Goal: Information Seeking & Learning: Understand process/instructions

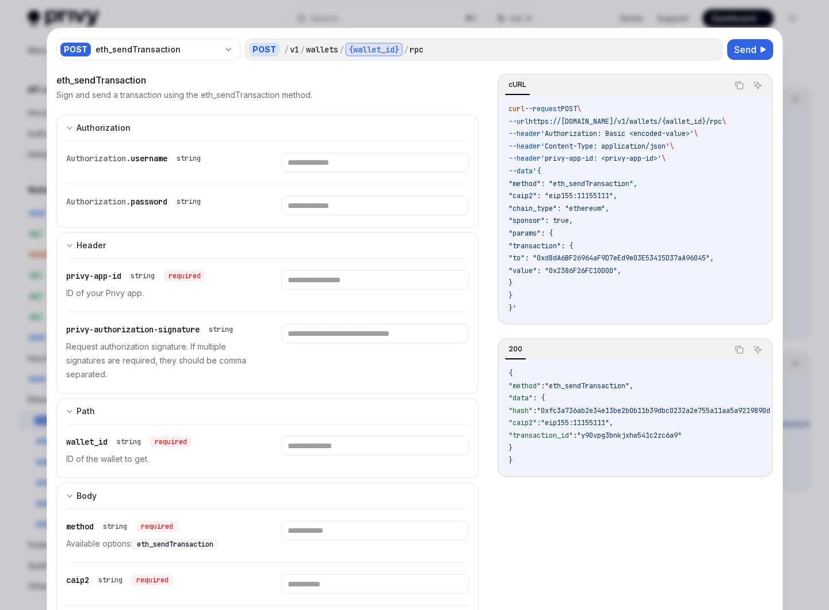
scroll to position [332, 0]
click at [794, 221] on div at bounding box center [414, 305] width 829 height 610
type textarea "*"
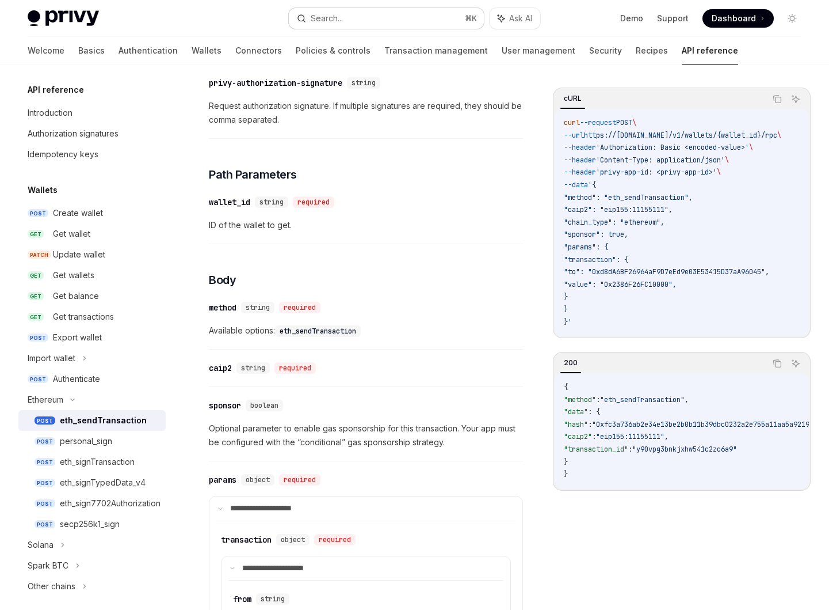
click at [426, 17] on button "Search... ⌘ K" at bounding box center [387, 18] width 196 height 21
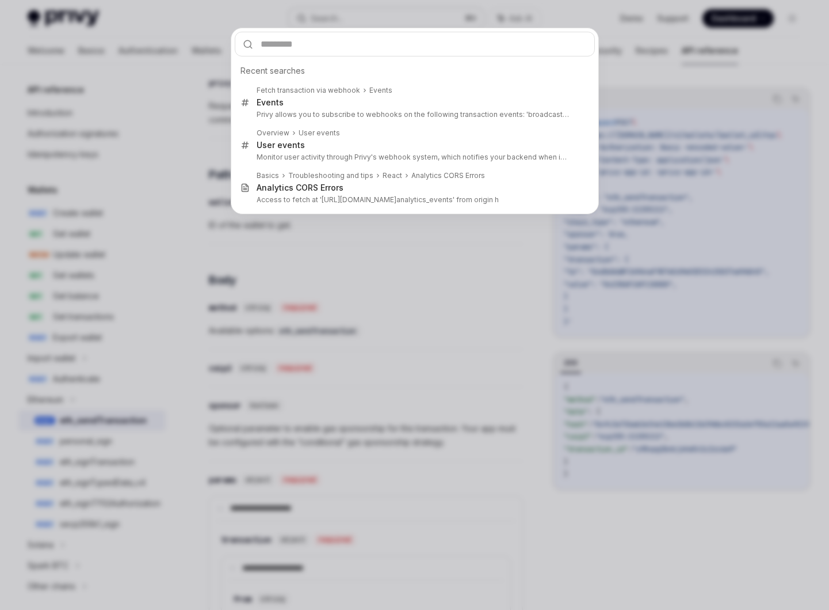
type input "**********"
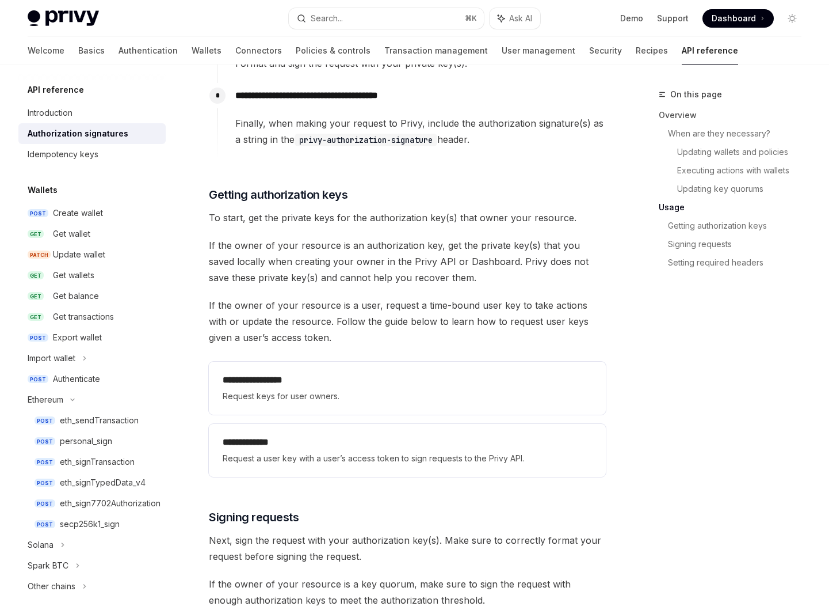
scroll to position [1331, 0]
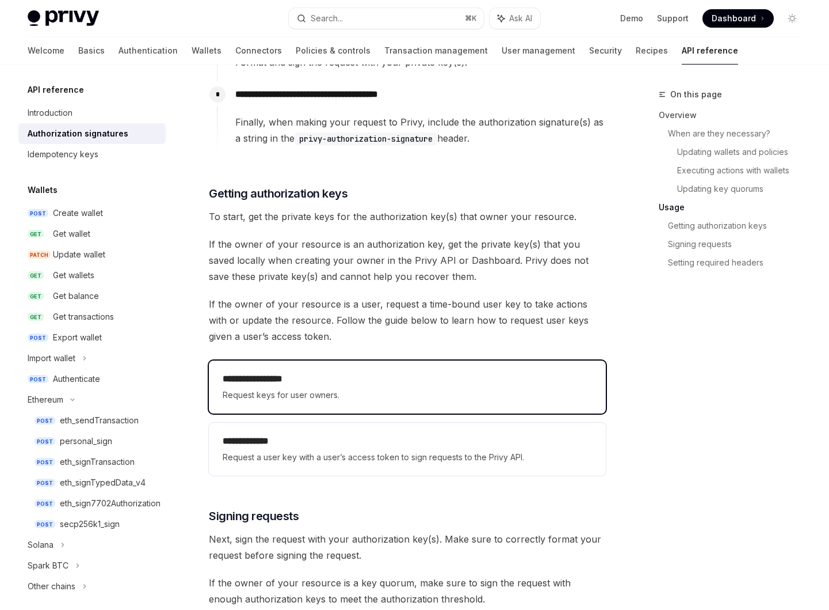
click at [373, 380] on h2 "**********" at bounding box center [408, 379] width 370 height 14
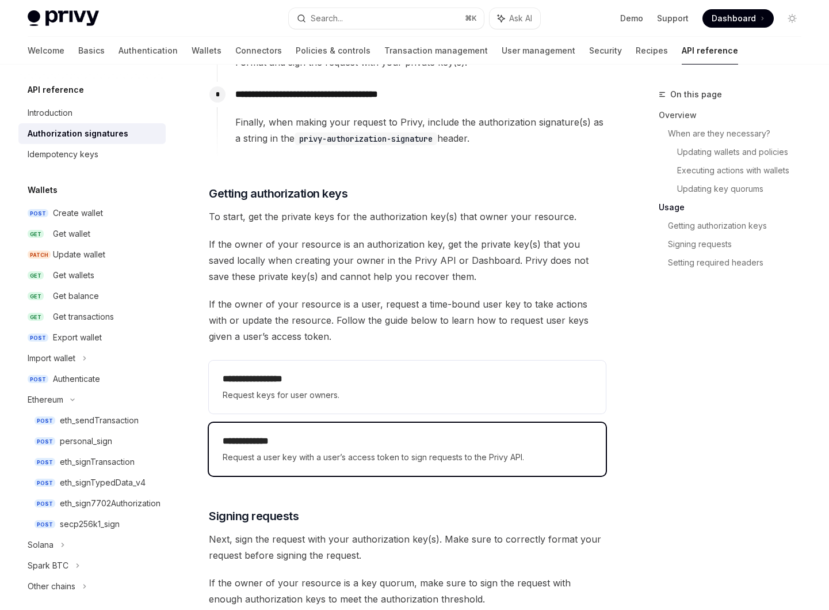
click at [372, 444] on h2 "**********" at bounding box center [408, 441] width 370 height 14
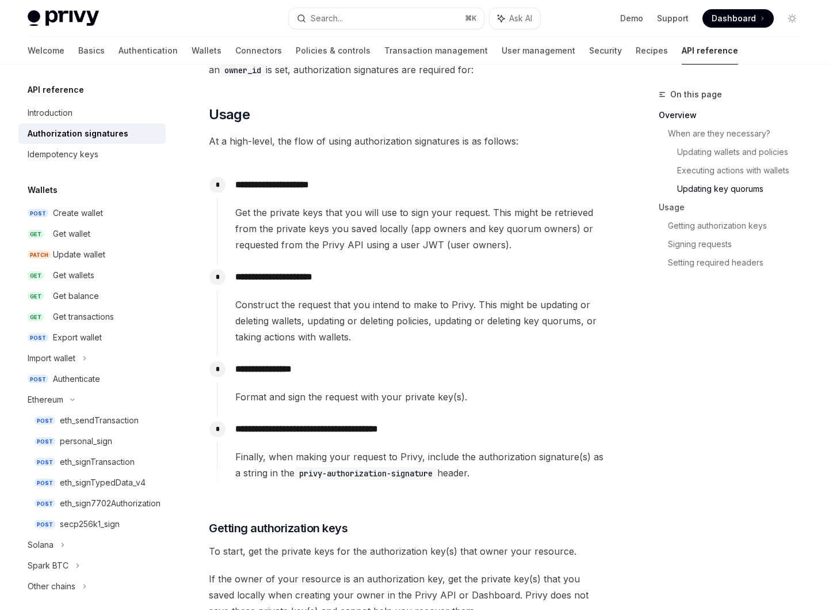
scroll to position [1001, 0]
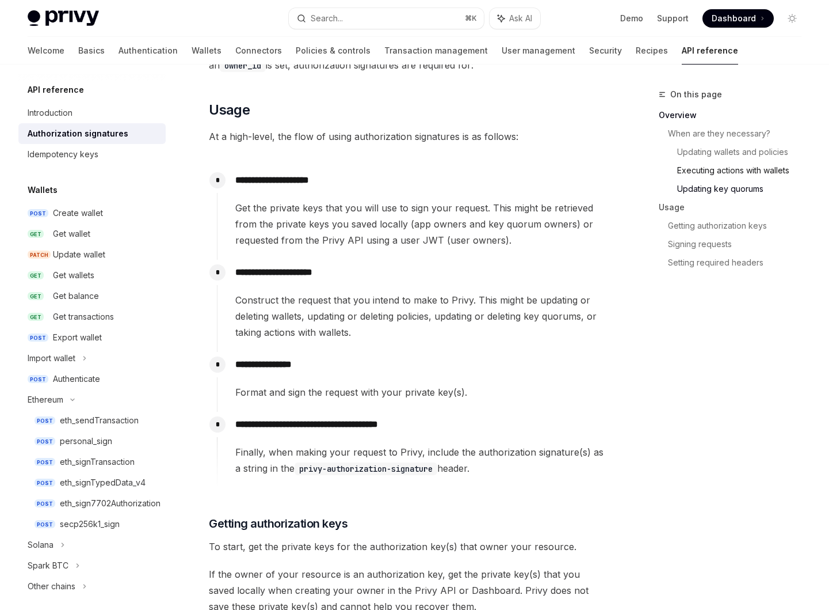
click at [713, 167] on link "Executing actions with wallets" at bounding box center [745, 170] width 134 height 18
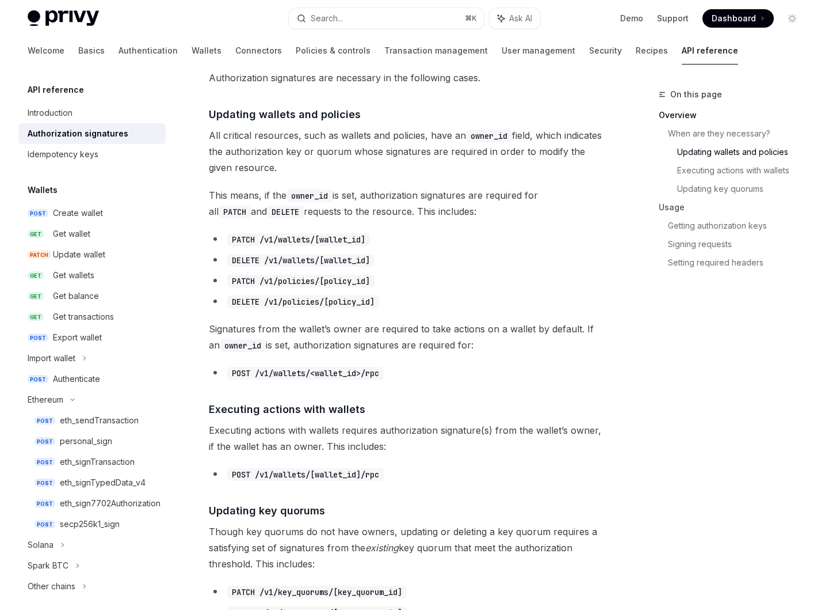
scroll to position [404, 0]
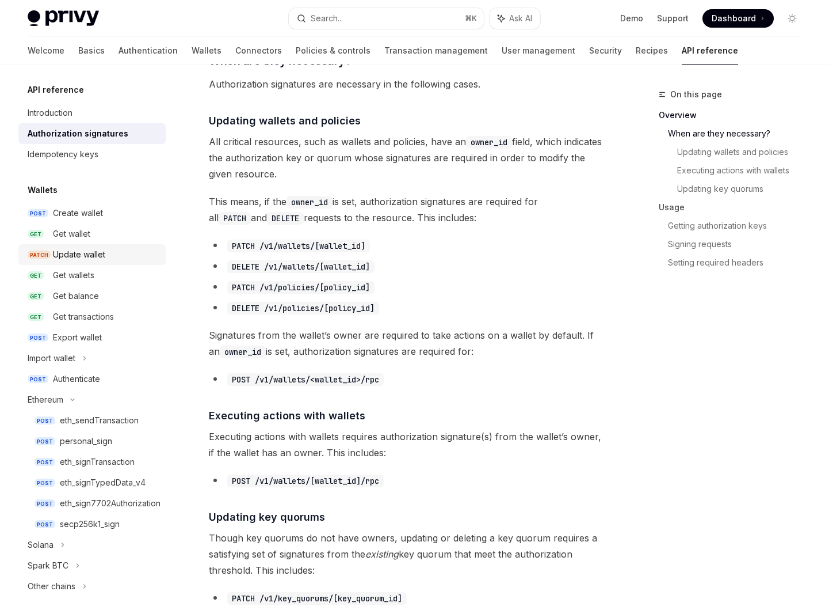
click at [83, 252] on div "Update wallet" at bounding box center [79, 255] width 52 height 14
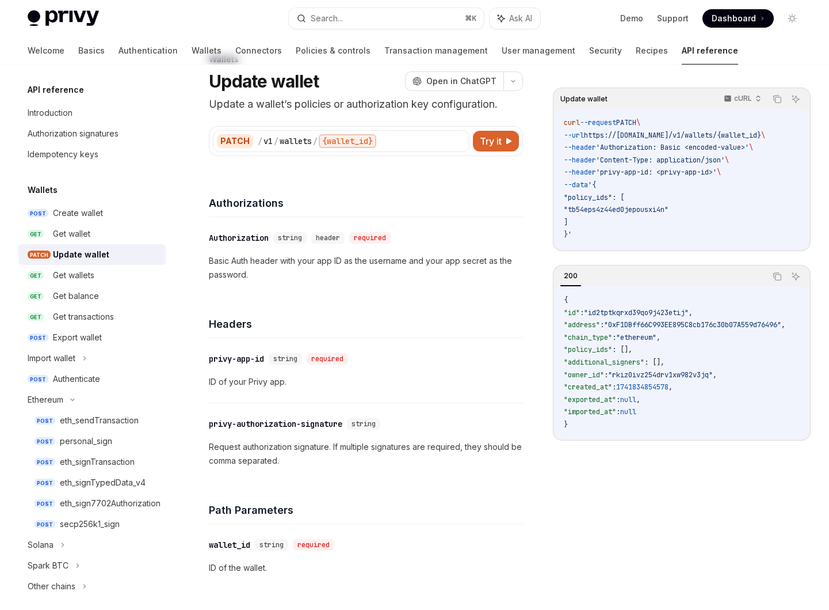
scroll to position [44, 0]
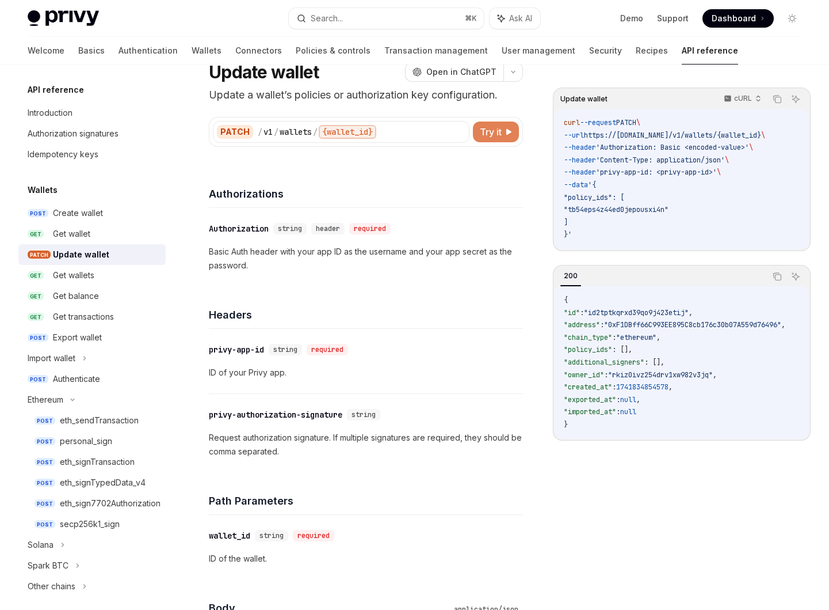
click at [486, 128] on span "Try it" at bounding box center [491, 132] width 22 height 14
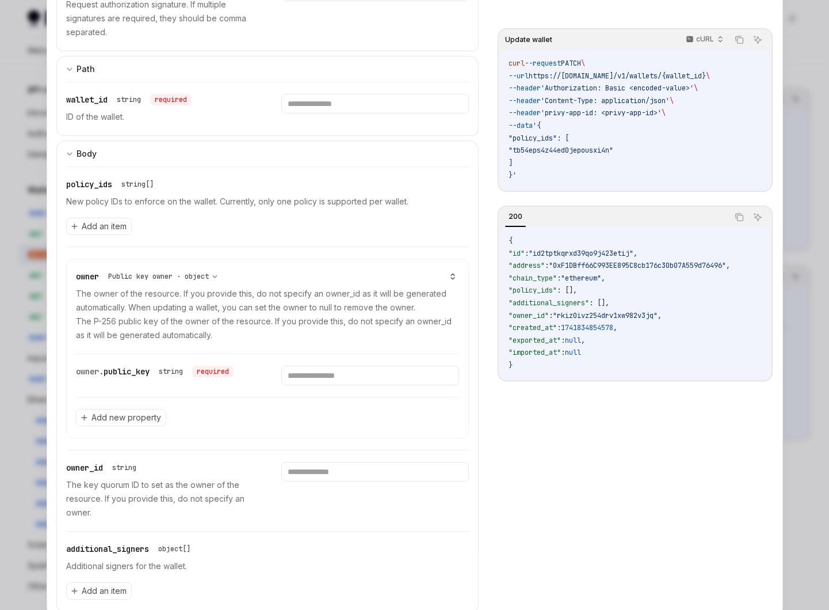
scroll to position [381, 0]
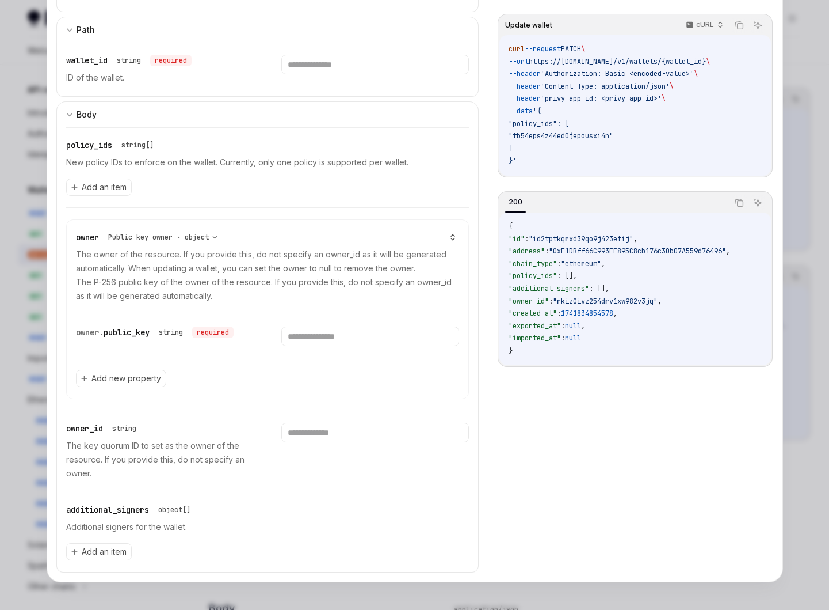
click at [804, 196] on div at bounding box center [414, 305] width 829 height 610
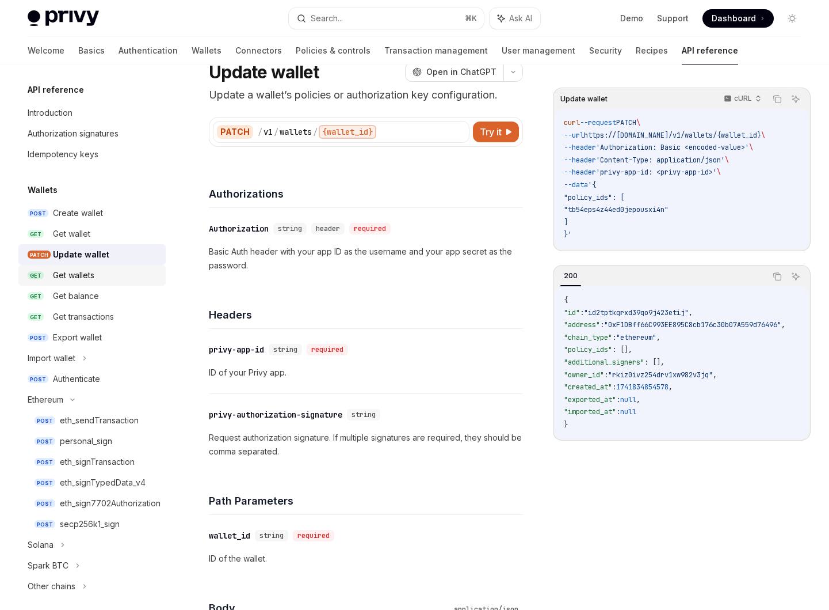
click at [123, 280] on div "Get wallets" at bounding box center [106, 275] width 106 height 14
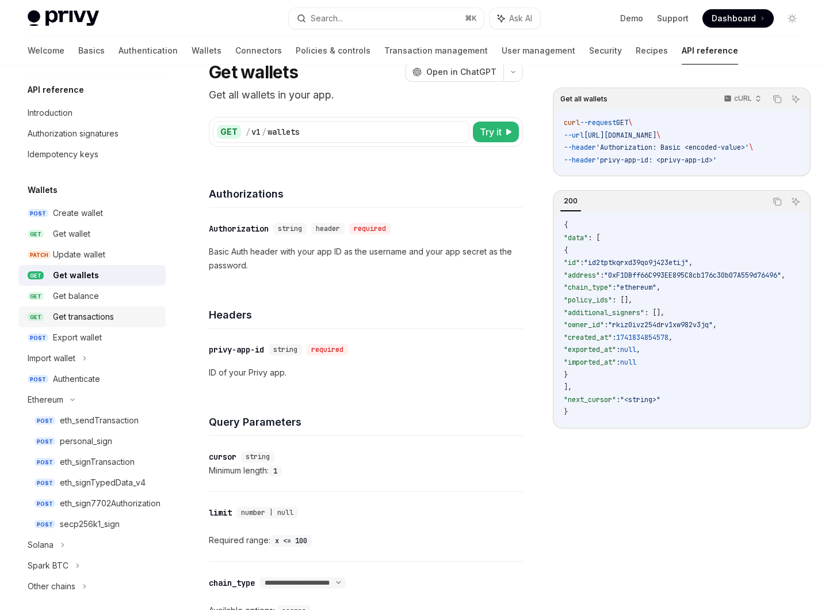
click at [123, 310] on div "Get transactions" at bounding box center [106, 317] width 106 height 14
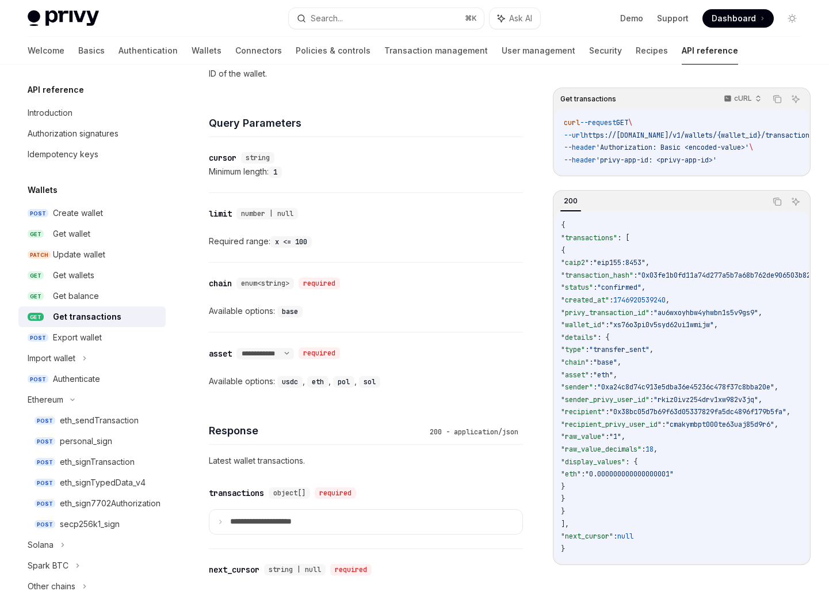
scroll to position [0, 3]
click at [139, 340] on div "Export wallet" at bounding box center [106, 337] width 106 height 14
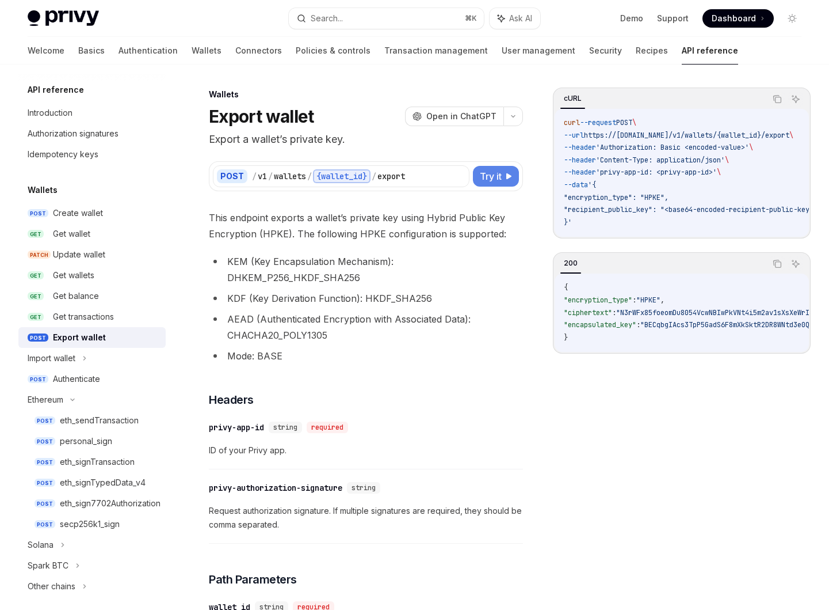
click at [486, 185] on button "Try it" at bounding box center [496, 176] width 46 height 21
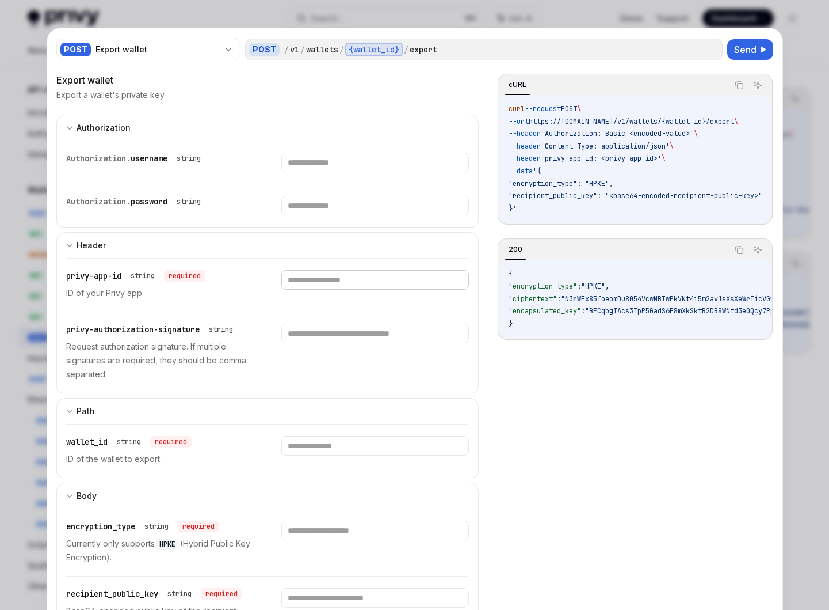
click at [366, 172] on input "text" at bounding box center [375, 163] width 188 height 20
click at [37, 159] on div at bounding box center [414, 305] width 829 height 610
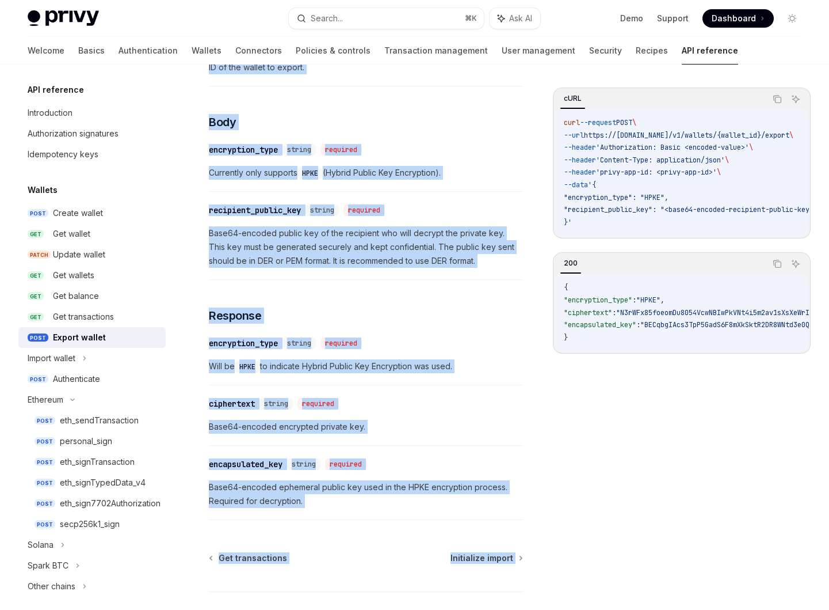
scroll to position [644, 0]
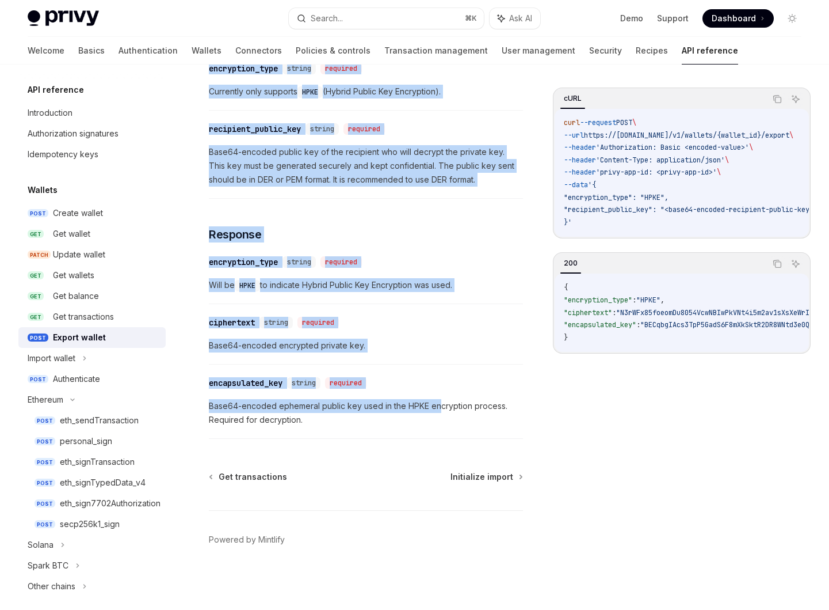
drag, startPoint x: 208, startPoint y: 119, endPoint x: 439, endPoint y: 412, distance: 373.3
click at [439, 412] on div "Wallets Export wallet OpenAI Open in ChatGPT Export a wallet’s private key. Ope…" at bounding box center [258, 27] width 535 height 1166
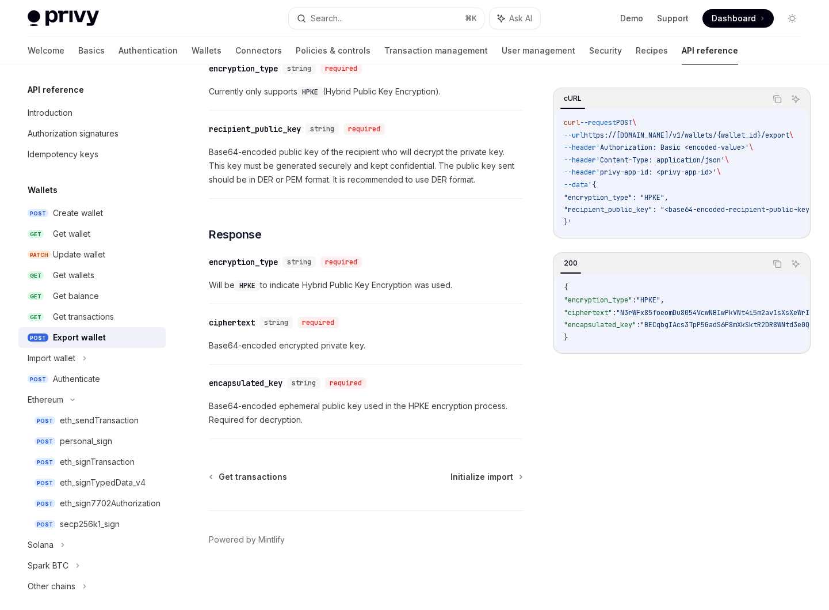
click at [408, 434] on div "​ encapsulated_key string required Base64-encoded ephemeral public key used in …" at bounding box center [366, 404] width 314 height 68
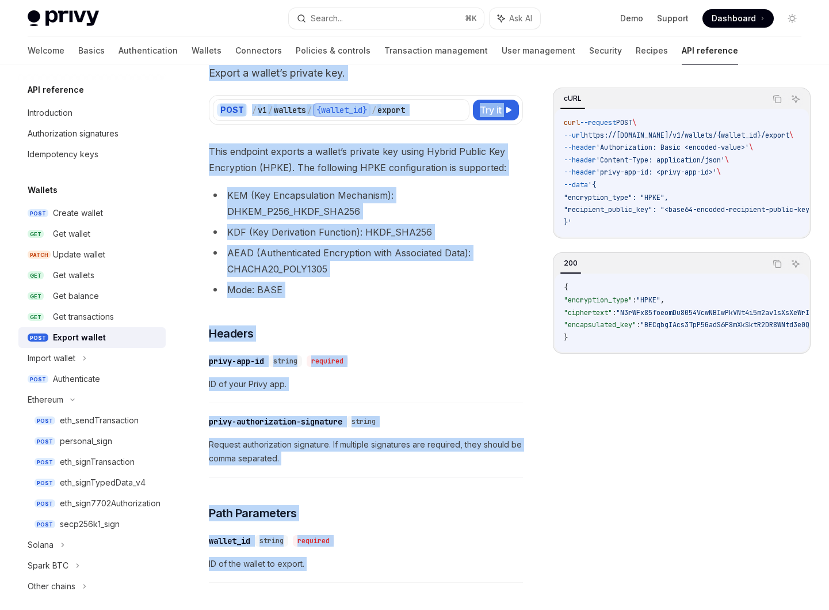
scroll to position [0, 0]
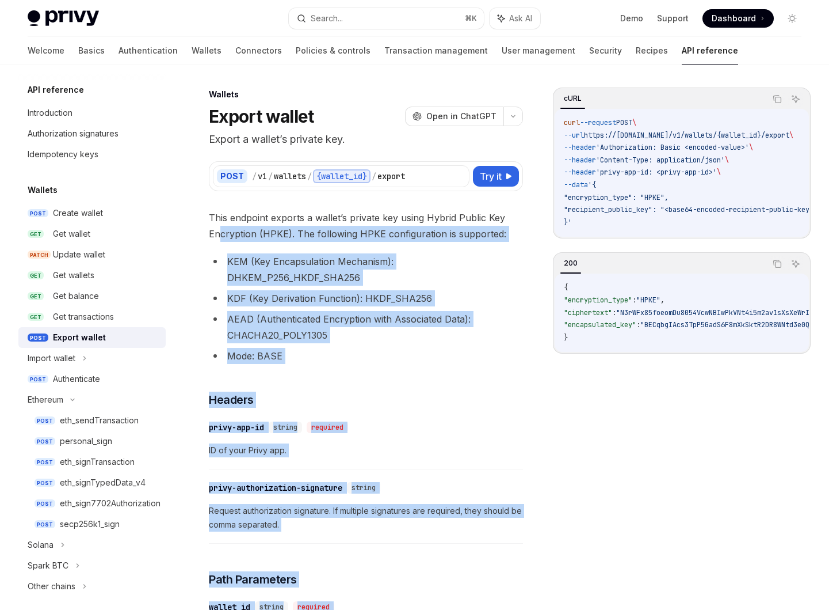
drag, startPoint x: 386, startPoint y: 420, endPoint x: 222, endPoint y: 236, distance: 245.8
click at [291, 322] on li "AEAD (Authenticated Encryption with Associated Data): CHACHA20_POLY1305" at bounding box center [366, 327] width 314 height 32
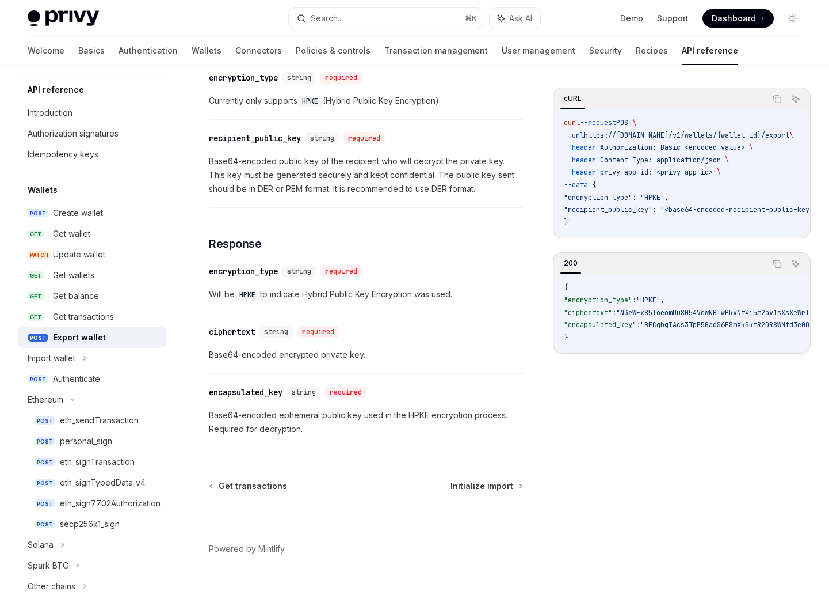
scroll to position [635, 0]
click at [106, 355] on div "Import wallet" at bounding box center [91, 358] width 147 height 21
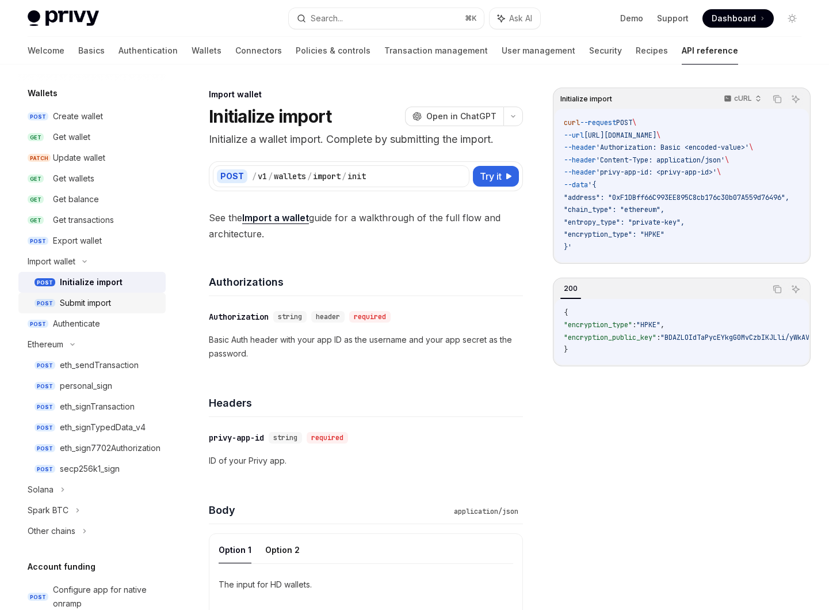
click at [125, 304] on div "Submit import" at bounding box center [109, 303] width 99 height 14
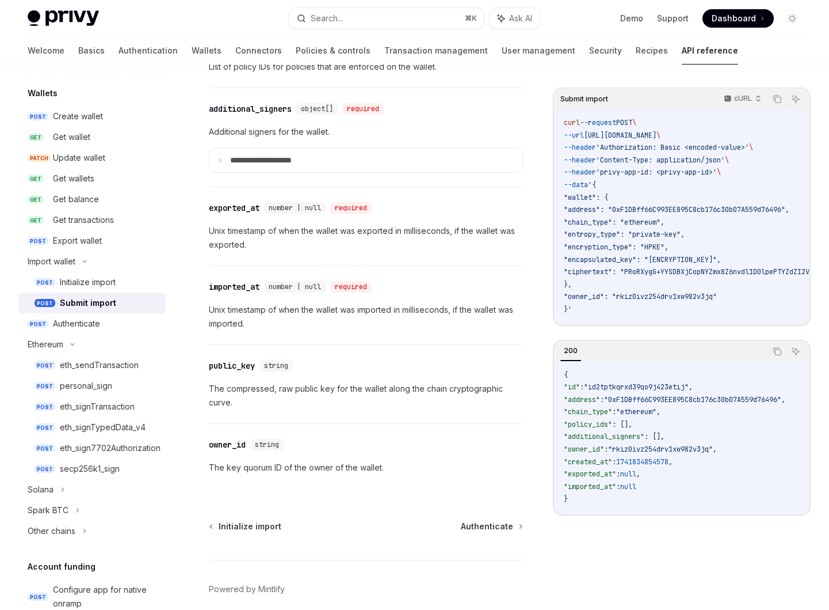
scroll to position [1310, 0]
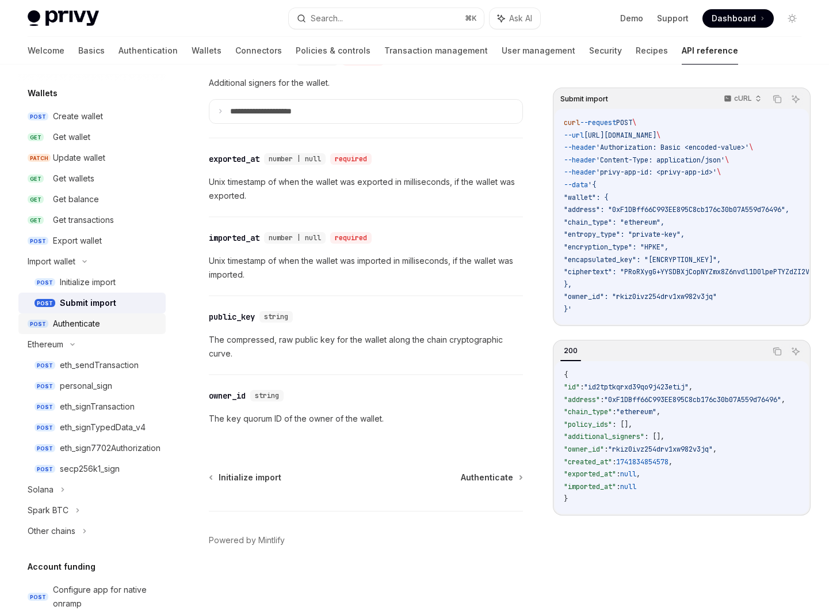
click at [103, 317] on div "Authenticate" at bounding box center [106, 324] width 106 height 14
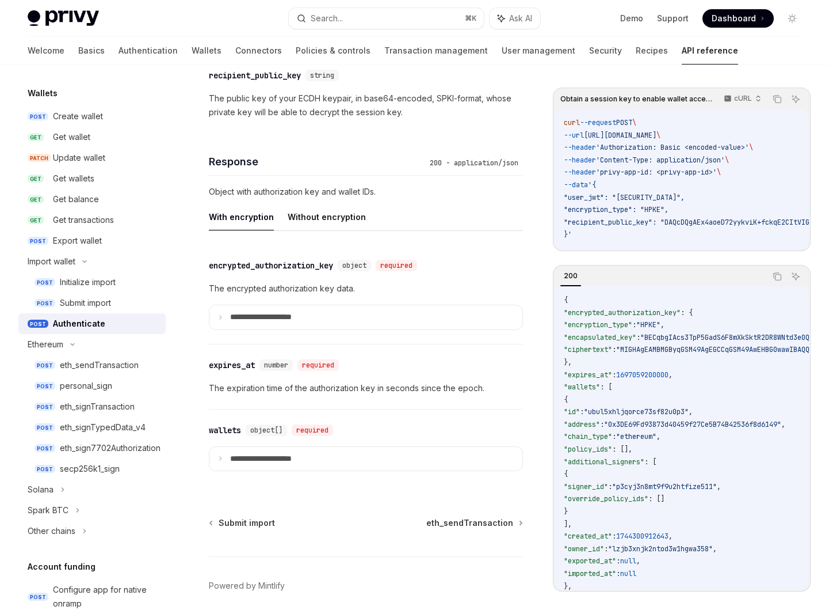
scroll to position [903, 0]
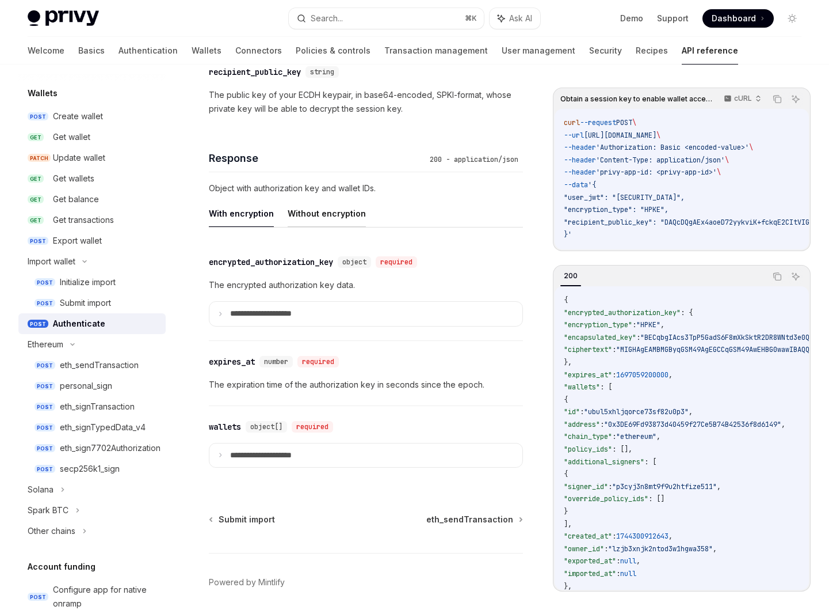
click at [322, 227] on button "Without encryption" at bounding box center [327, 213] width 78 height 27
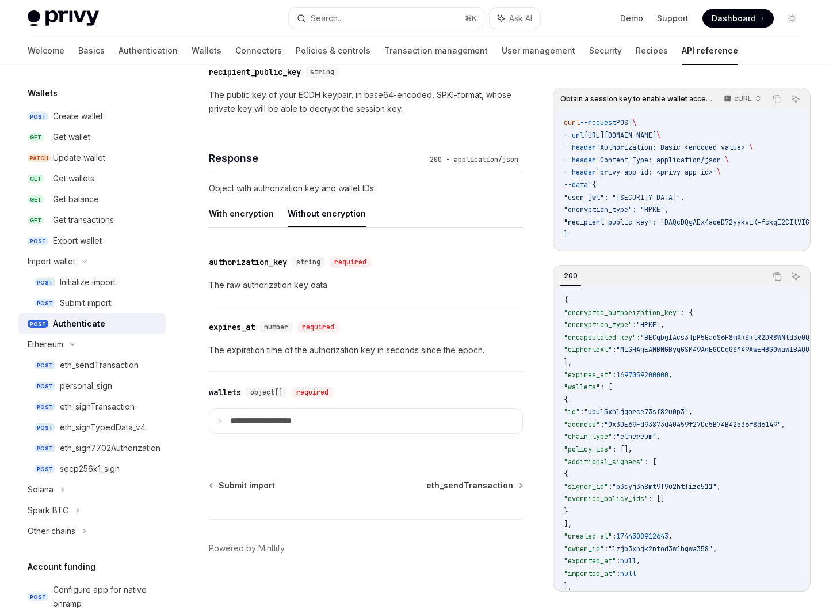
scroll to position [893, 0]
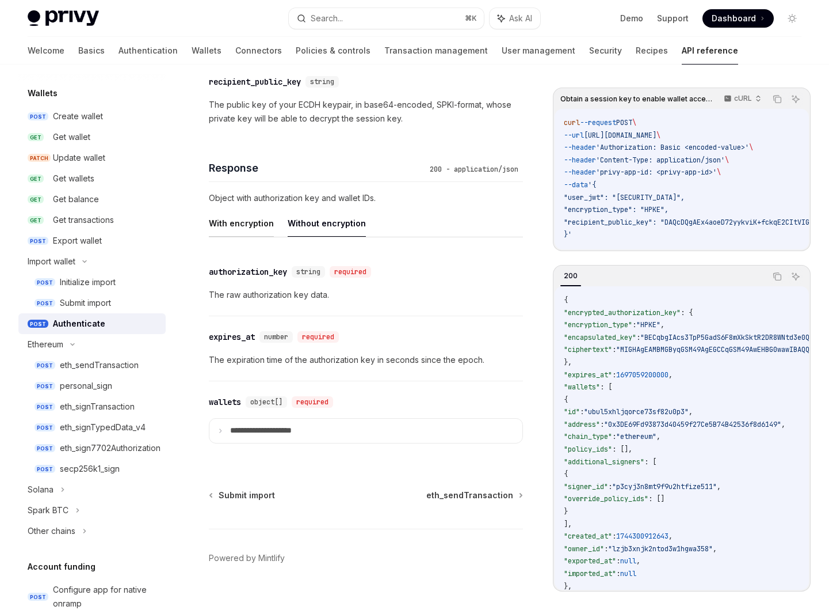
click at [246, 237] on button "With encryption" at bounding box center [241, 223] width 65 height 27
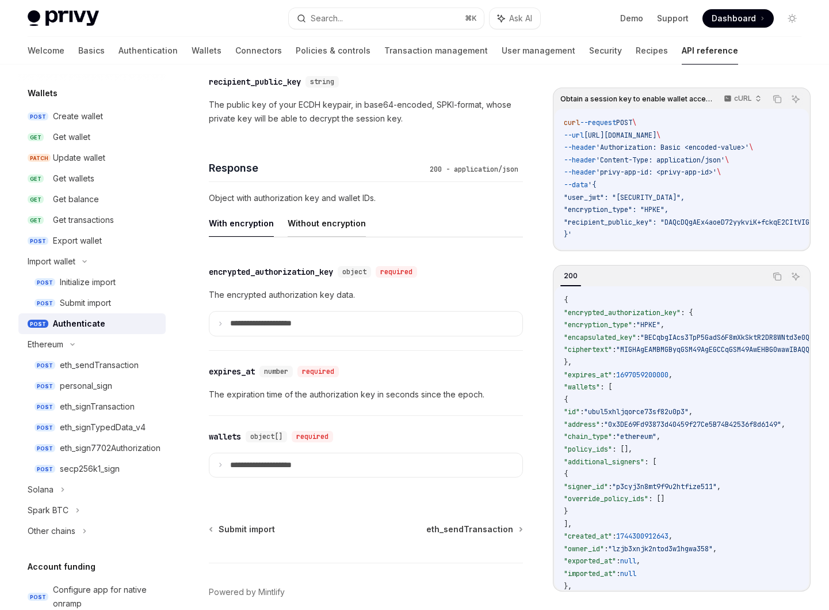
click at [314, 232] on button "Without encryption" at bounding box center [327, 223] width 78 height 27
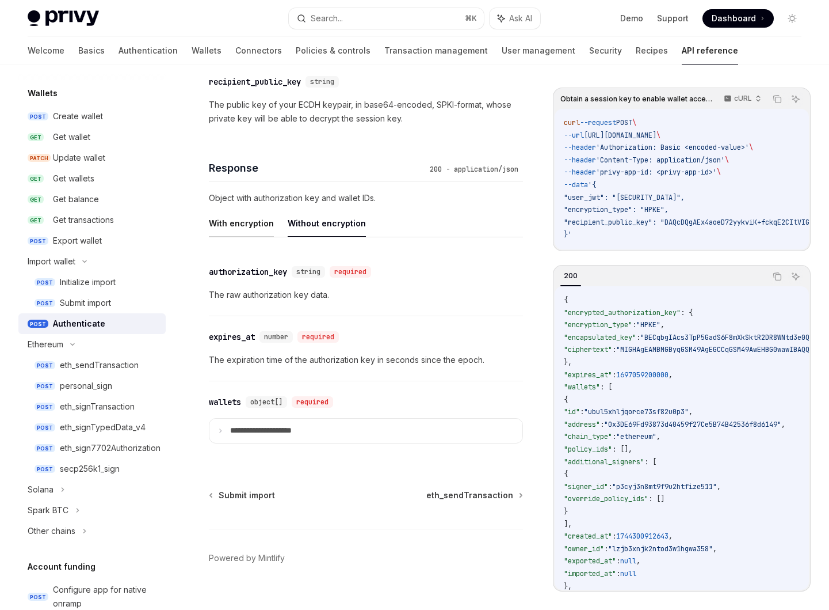
click at [246, 237] on button "With encryption" at bounding box center [241, 223] width 65 height 27
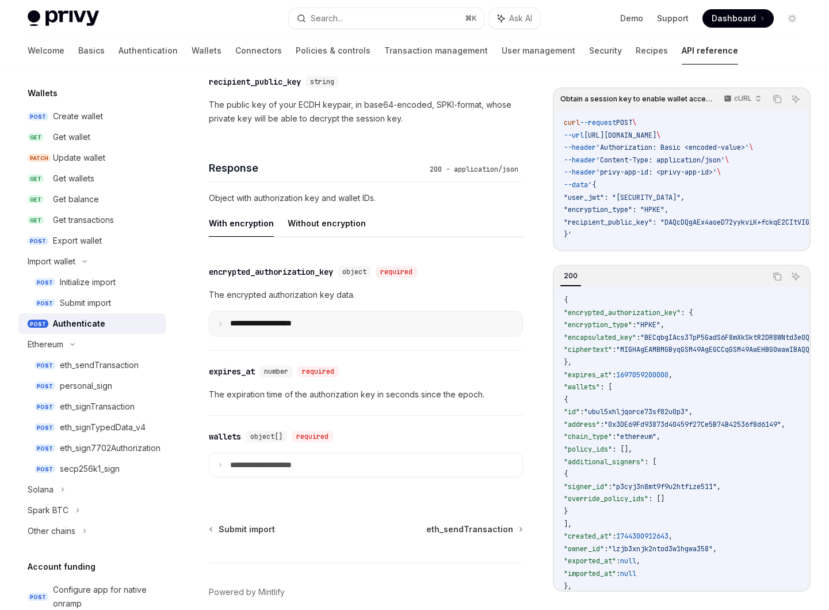
click at [276, 329] on p "**********" at bounding box center [270, 323] width 80 height 10
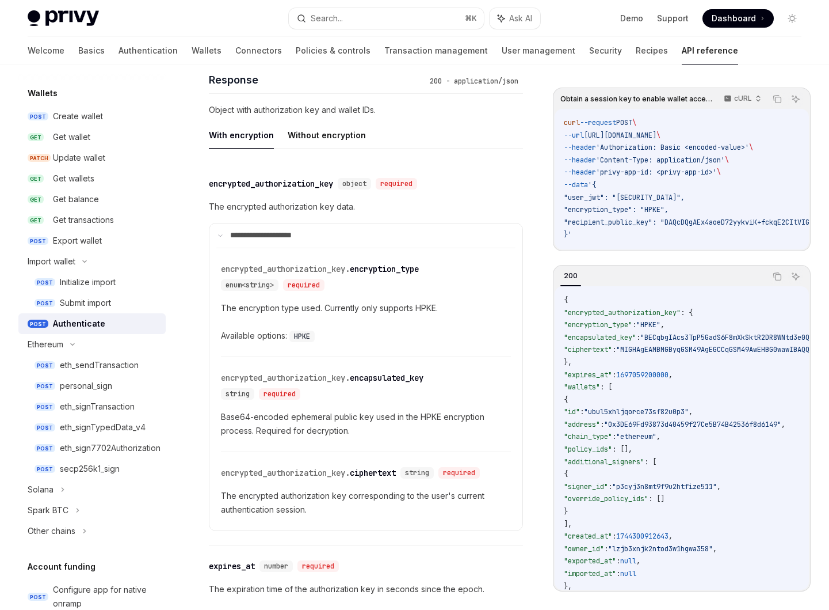
scroll to position [1011, 0]
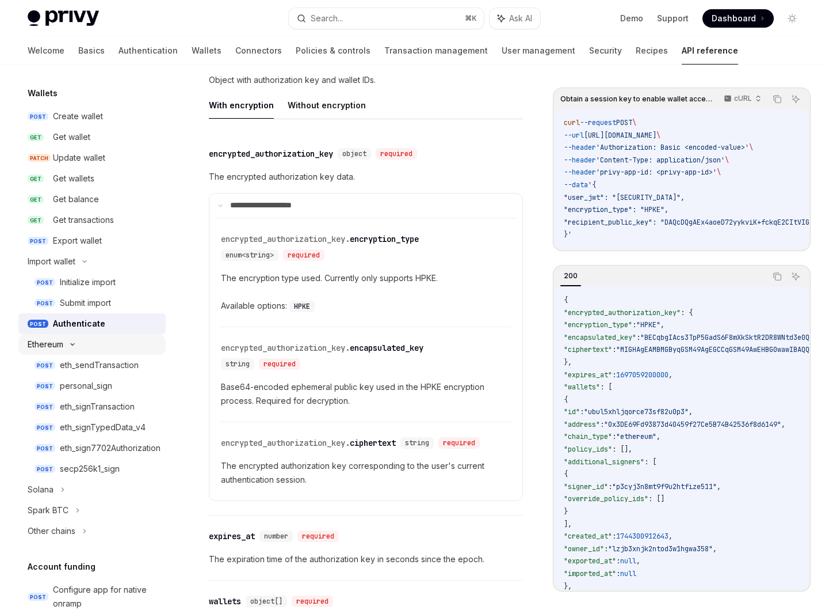
click at [103, 338] on div "Ethereum" at bounding box center [91, 344] width 147 height 21
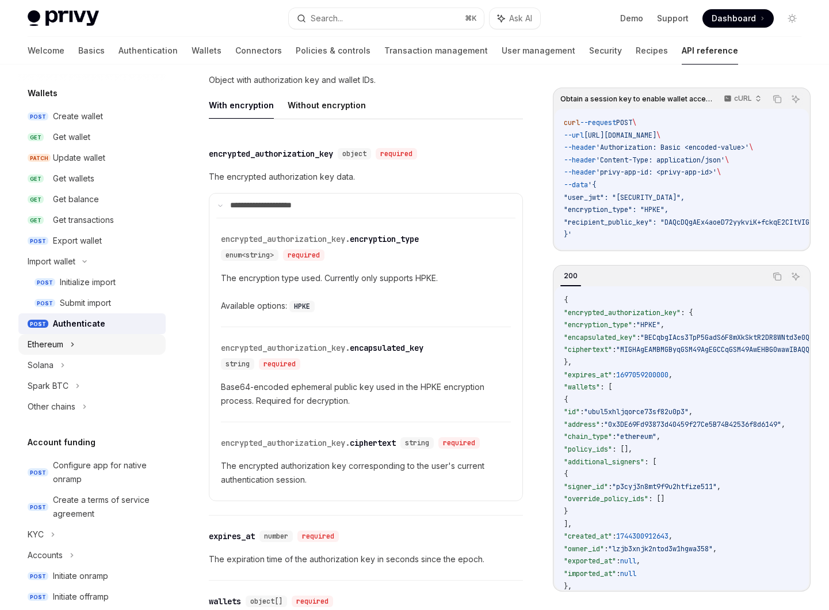
click at [103, 338] on div "Ethereum" at bounding box center [91, 344] width 147 height 21
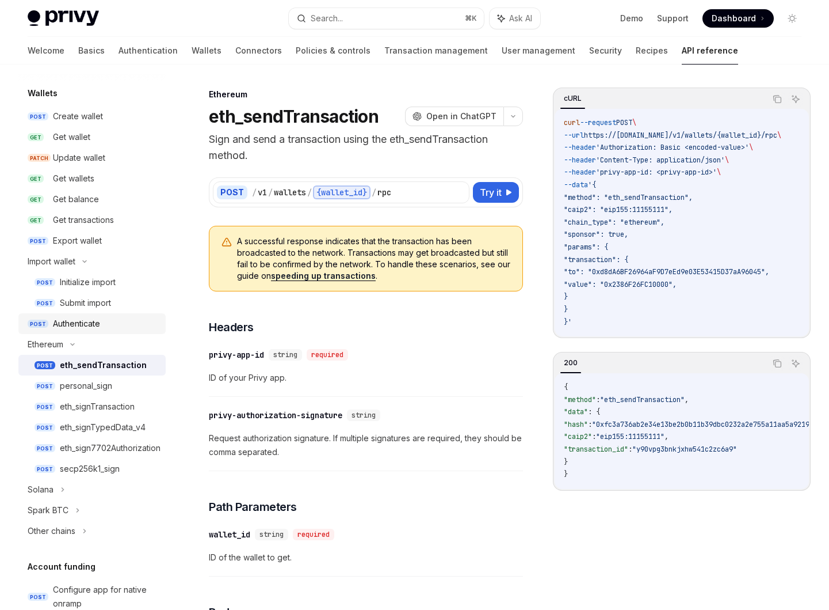
click at [119, 319] on div "Authenticate" at bounding box center [106, 324] width 106 height 14
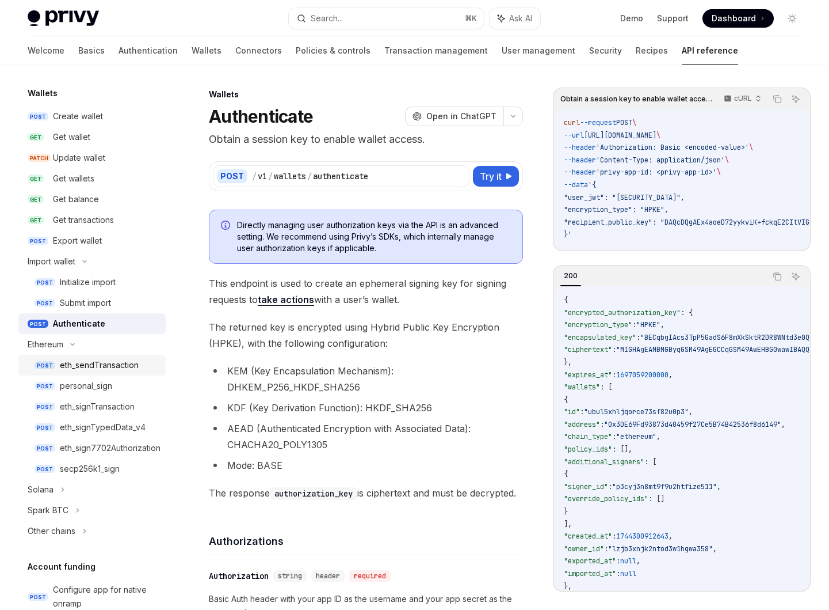
click at [123, 355] on link "POST eth_sendTransaction" at bounding box center [91, 365] width 147 height 21
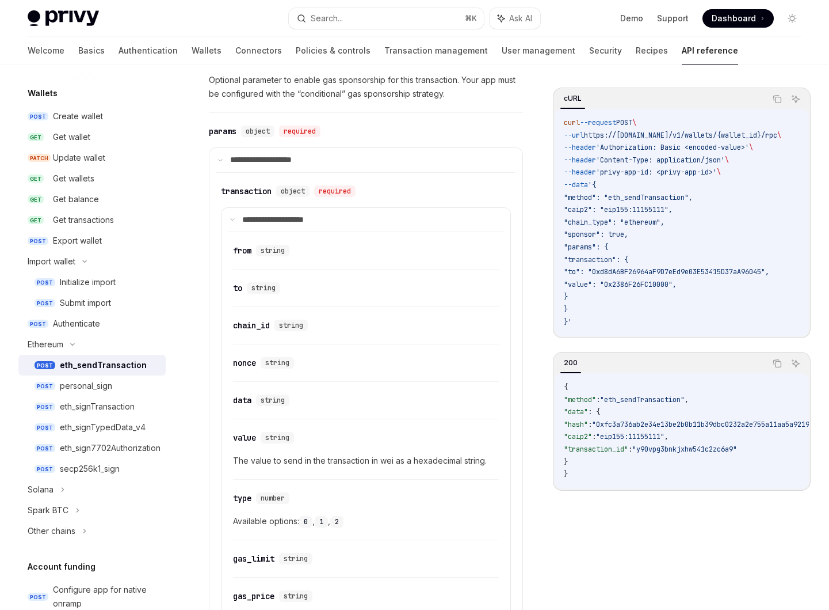
scroll to position [694, 0]
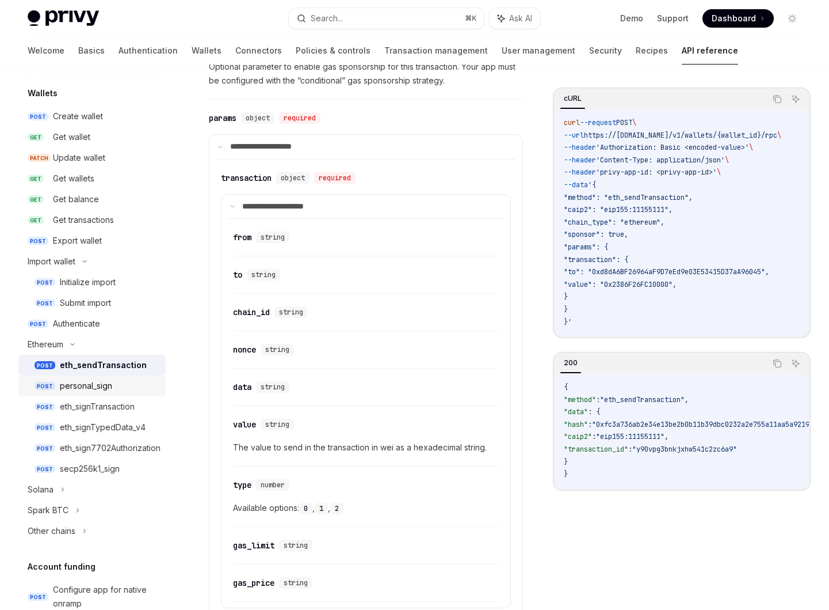
click at [104, 385] on div "personal_sign" at bounding box center [86, 386] width 52 height 14
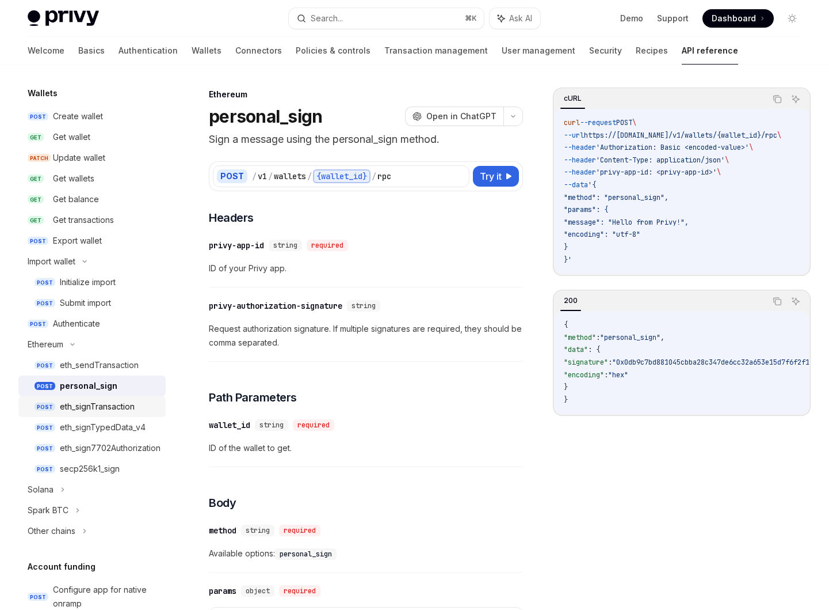
click at [105, 404] on div "eth_signTransaction" at bounding box center [97, 406] width 75 height 14
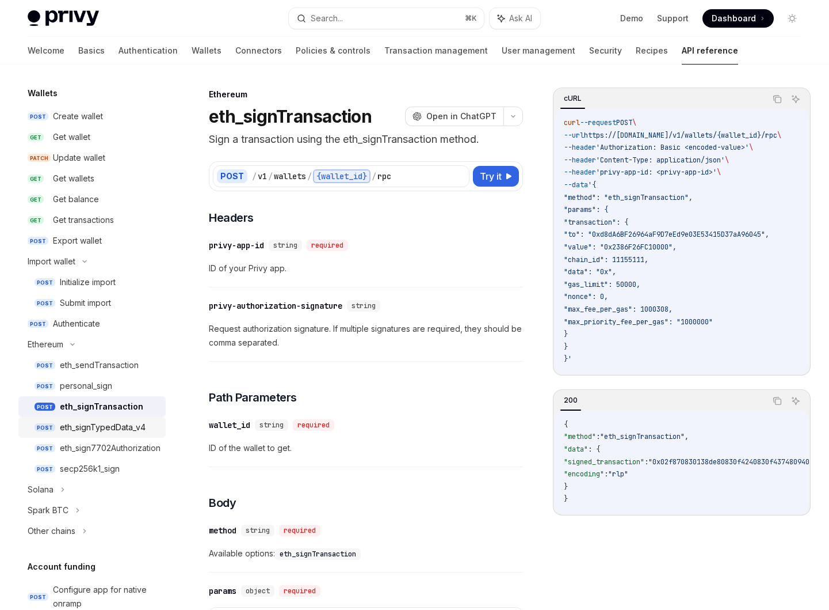
click at [107, 433] on div "eth_signTypedData_v4" at bounding box center [103, 427] width 86 height 14
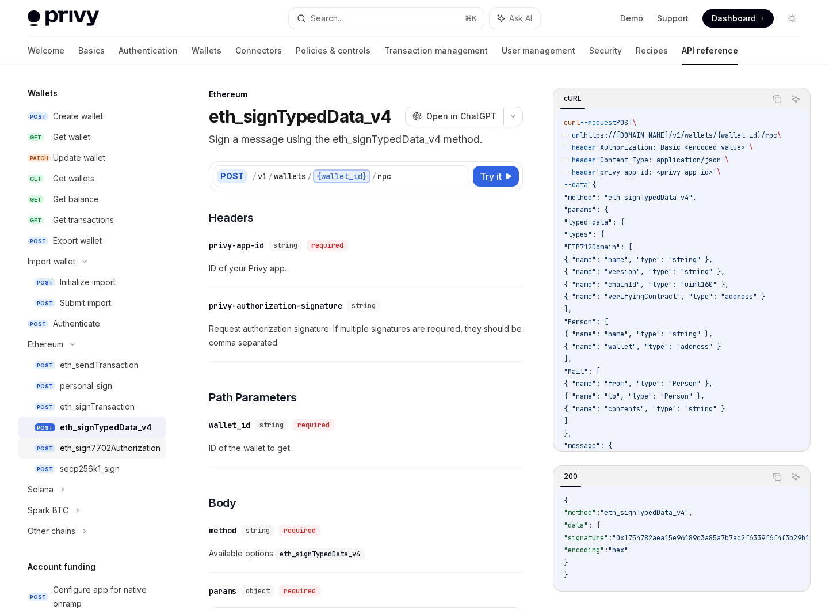
click at [107, 450] on div "eth_sign7702Authorization" at bounding box center [110, 448] width 101 height 14
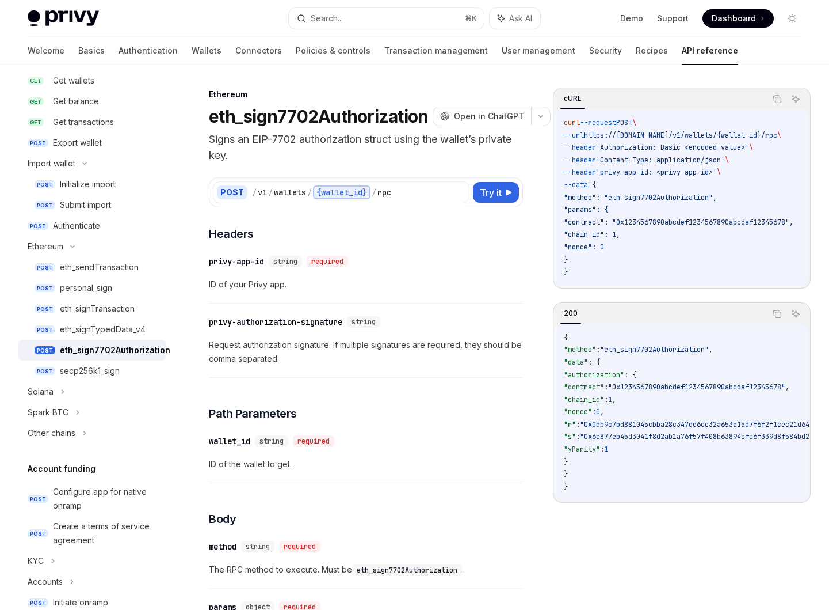
scroll to position [198, 0]
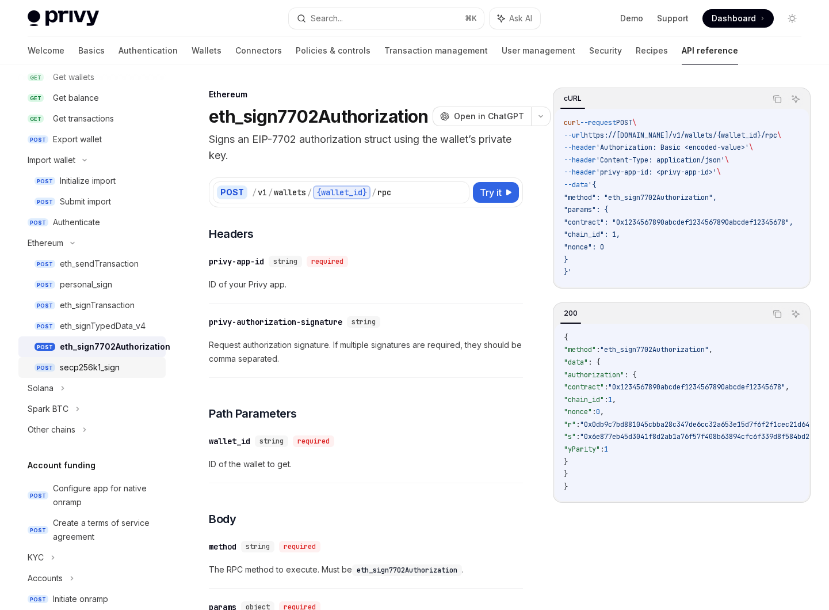
click at [128, 367] on div "secp256k1_sign" at bounding box center [109, 367] width 99 height 14
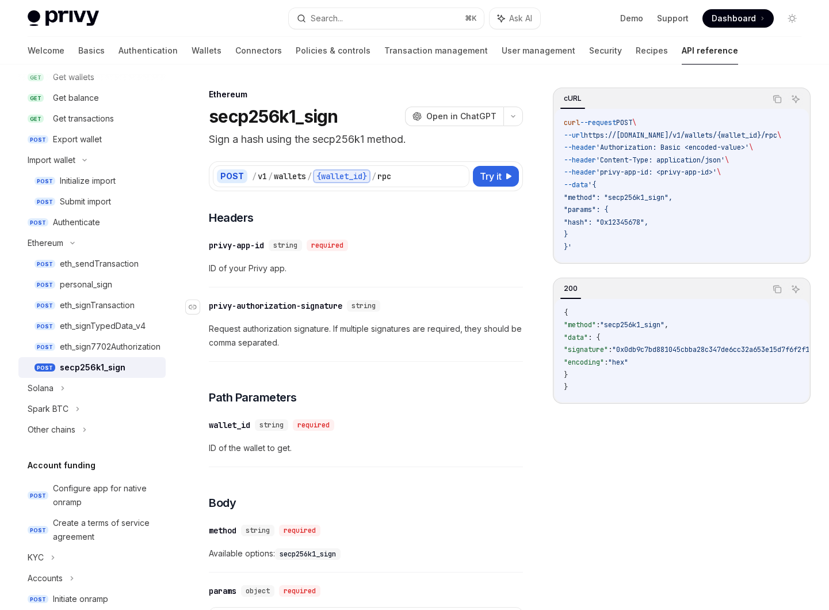
click at [262, 305] on div "privy-authorization-signature" at bounding box center [276, 306] width 134 height 12
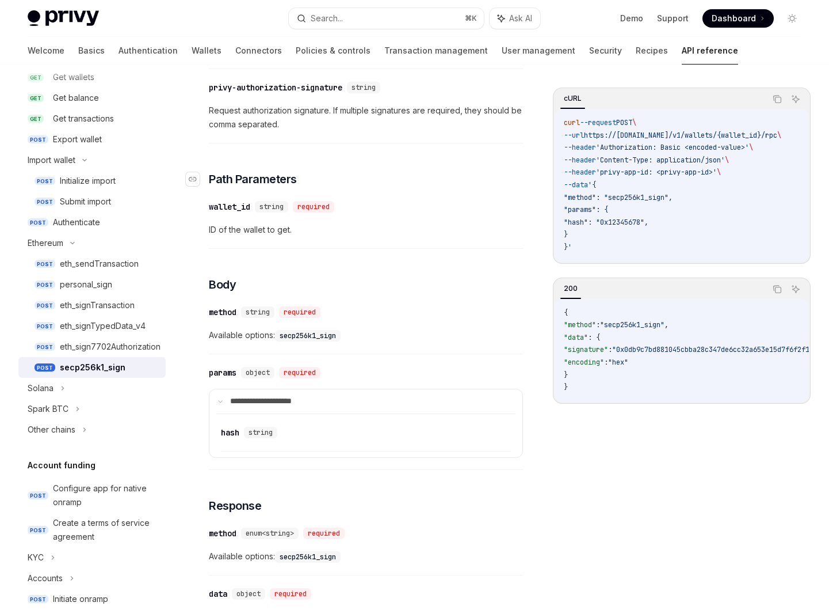
scroll to position [223, 0]
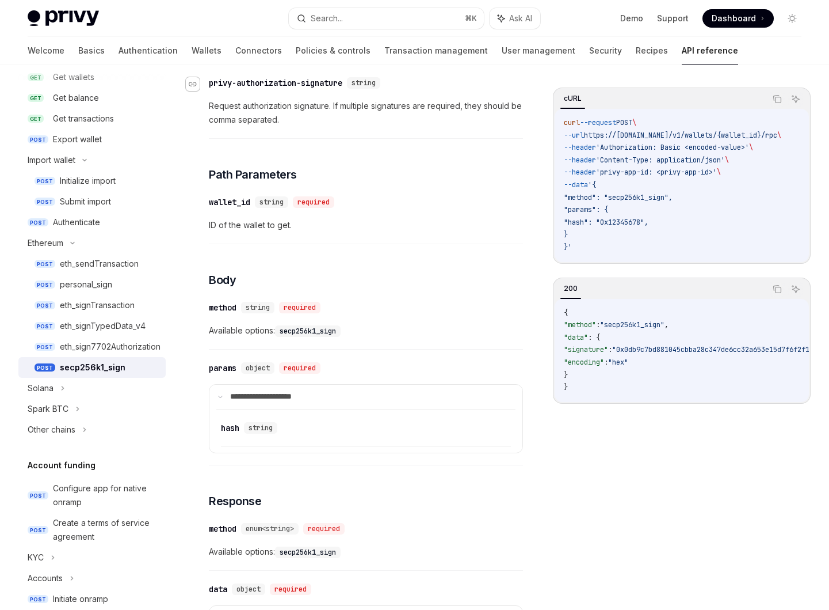
click at [196, 83] on icon "Navigate to header" at bounding box center [193, 84] width 8 height 7
drag, startPoint x: 350, startPoint y: 82, endPoint x: 208, endPoint y: 78, distance: 141.7
click at [209, 78] on div "​ privy-authorization-signature string" at bounding box center [297, 83] width 176 height 12
copy div "​ privy-authorization-signature"
click at [342, 10] on button "Search... ⌘ K" at bounding box center [387, 18] width 196 height 21
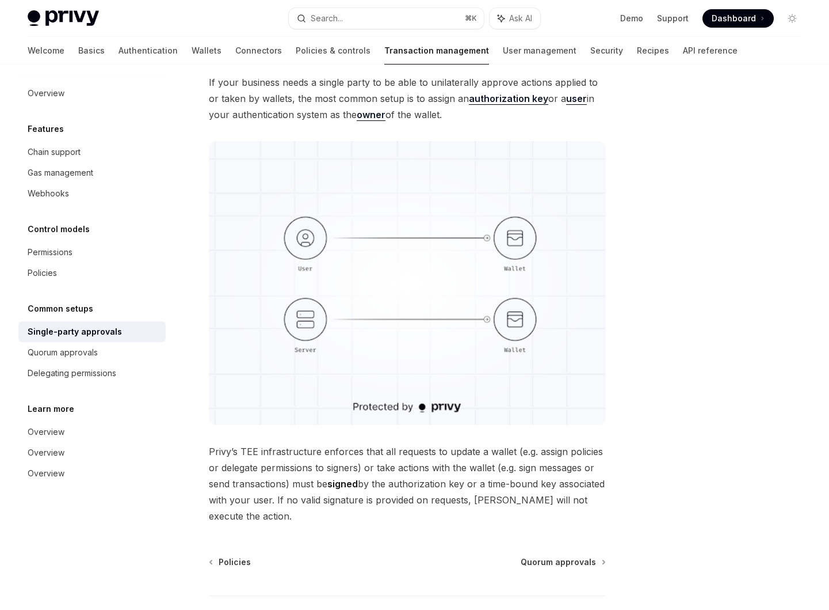
scroll to position [76, 0]
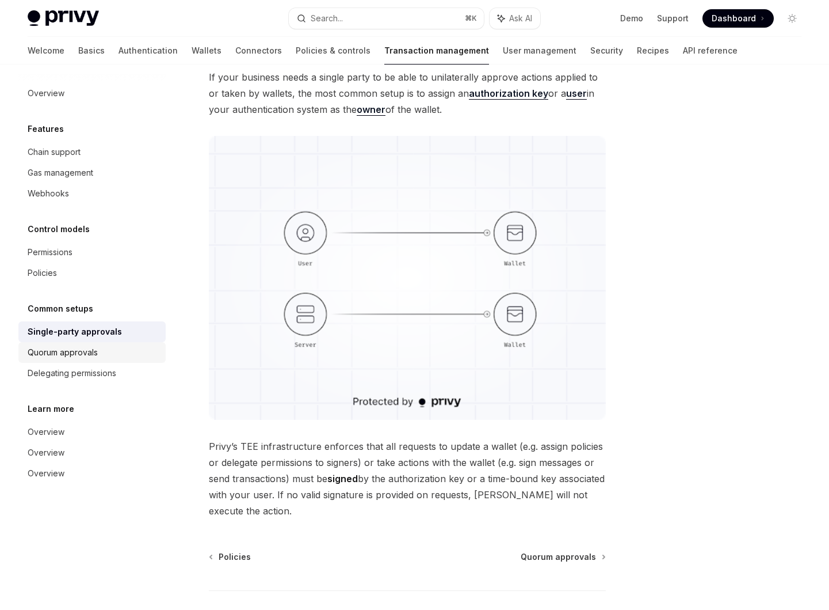
click at [100, 361] on link "Quorum approvals" at bounding box center [91, 352] width 147 height 21
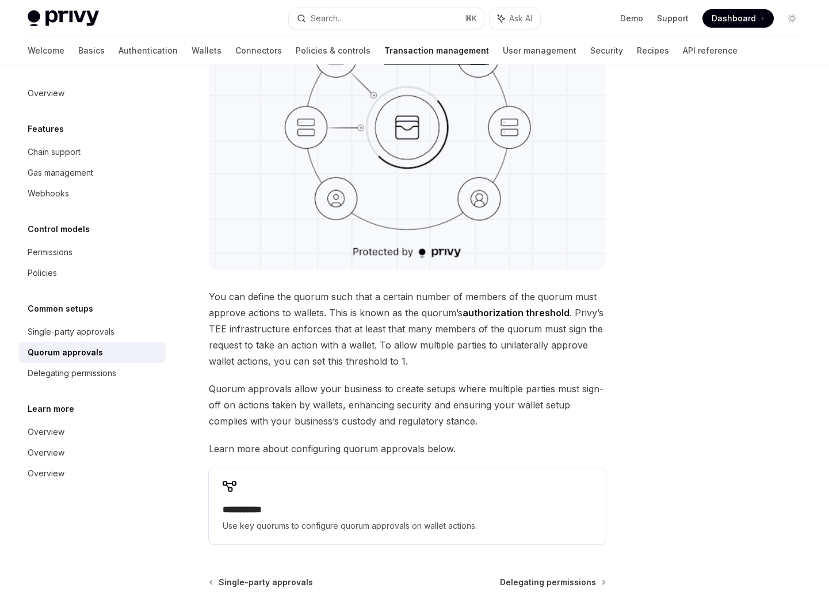
scroll to position [226, 0]
click at [88, 374] on div "Delegating permissions" at bounding box center [72, 373] width 89 height 14
type textarea "*"
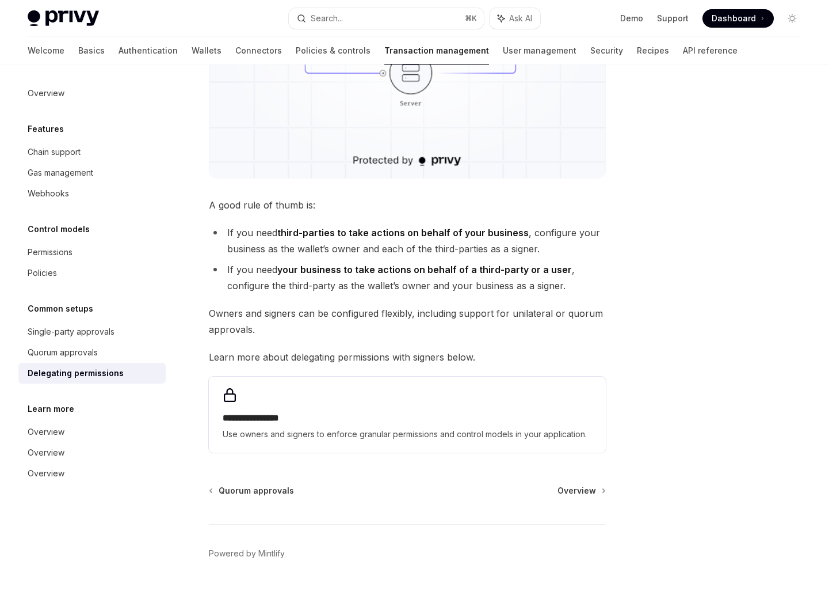
scroll to position [347, 0]
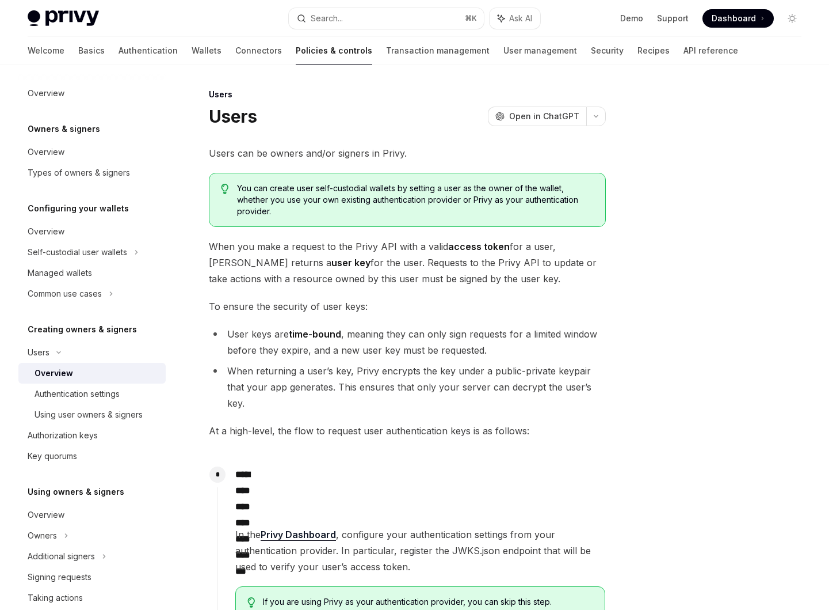
type textarea "*"
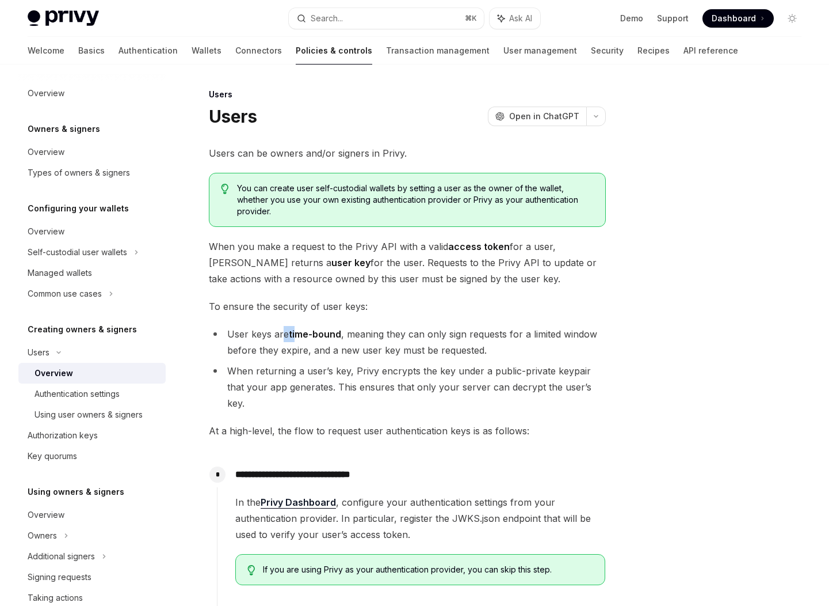
drag, startPoint x: 282, startPoint y: 331, endPoint x: 298, endPoint y: 331, distance: 15.5
click at [298, 331] on li "User keys are time-bound , meaning they can only sign requests for a limited wi…" at bounding box center [407, 342] width 397 height 32
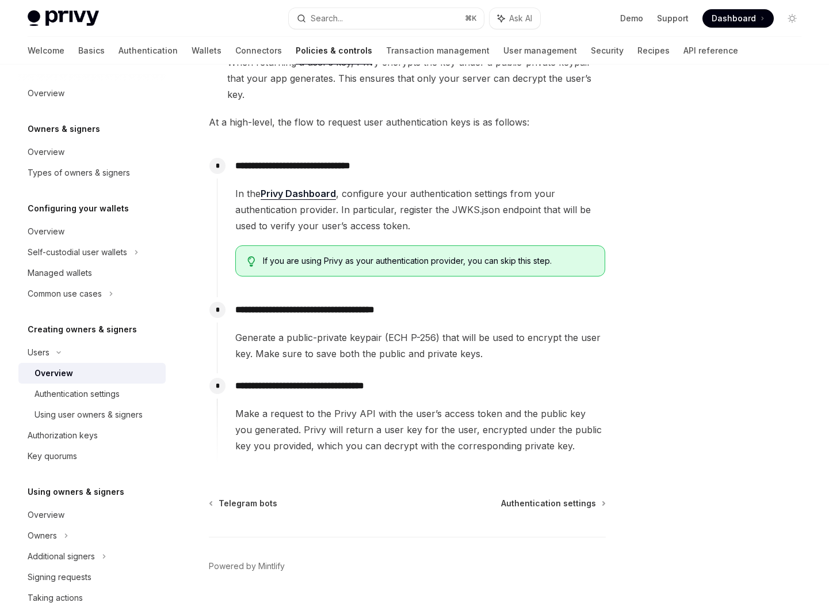
scroll to position [319, 0]
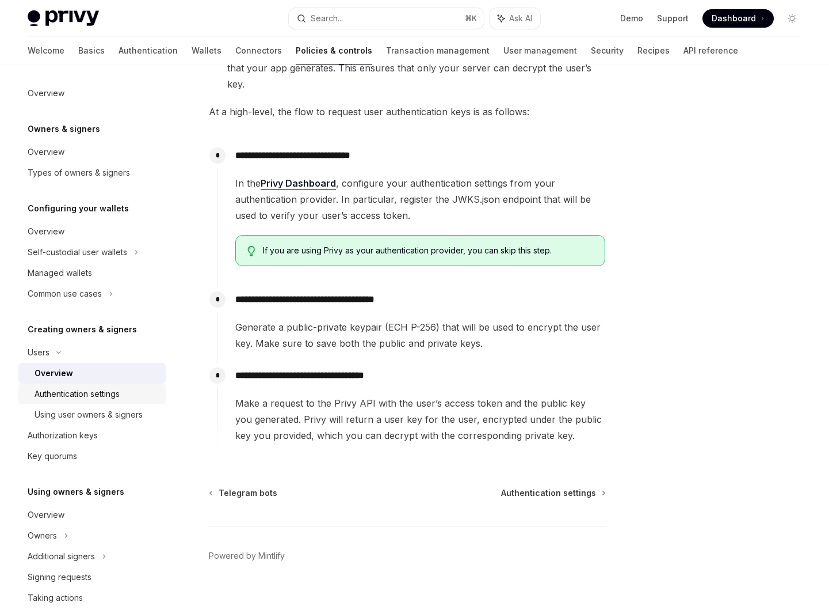
click at [130, 394] on div "Authentication settings" at bounding box center [97, 394] width 124 height 14
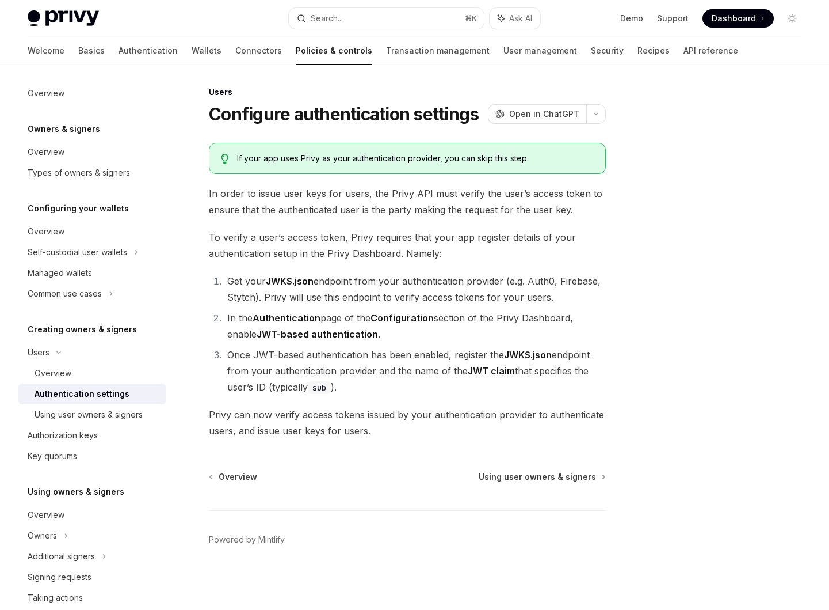
scroll to position [2, 0]
click at [108, 413] on div "Using user owners & signers" at bounding box center [89, 415] width 108 height 14
type textarea "*"
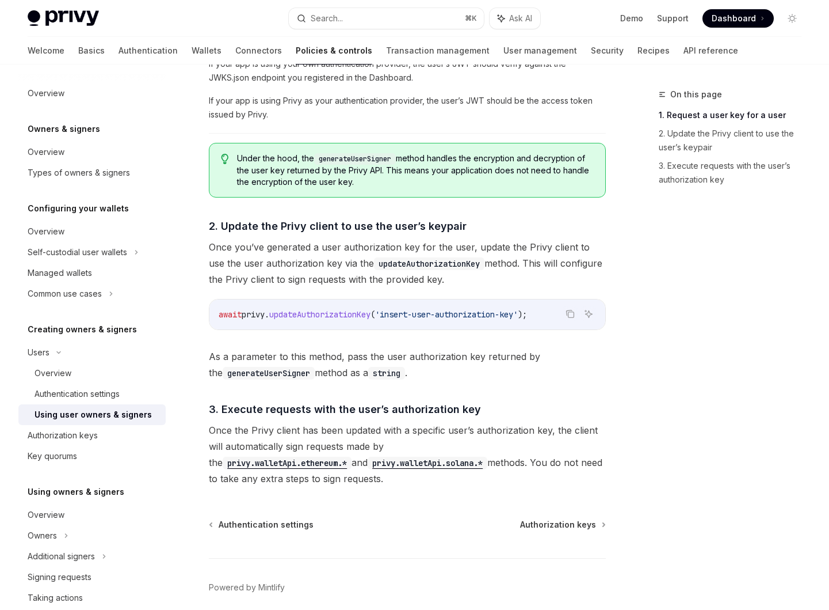
scroll to position [710, 0]
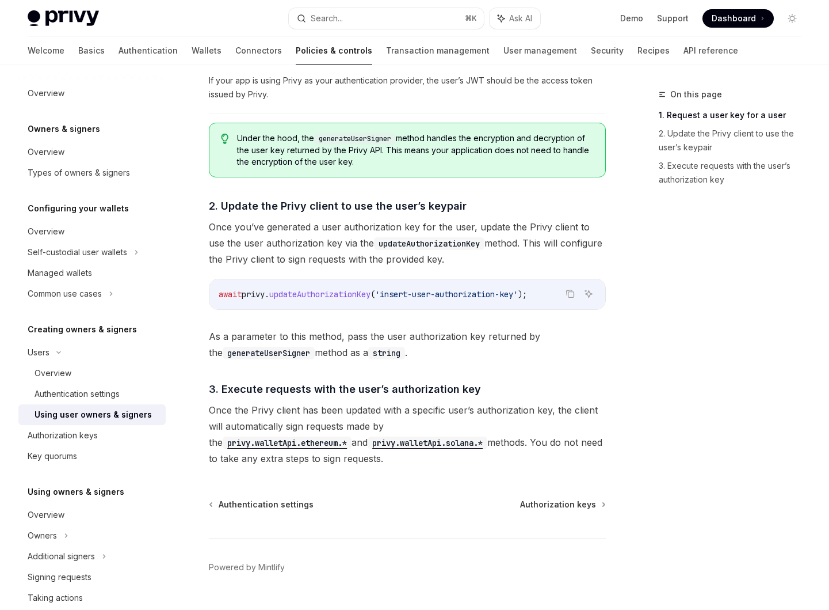
scroll to position [720, 0]
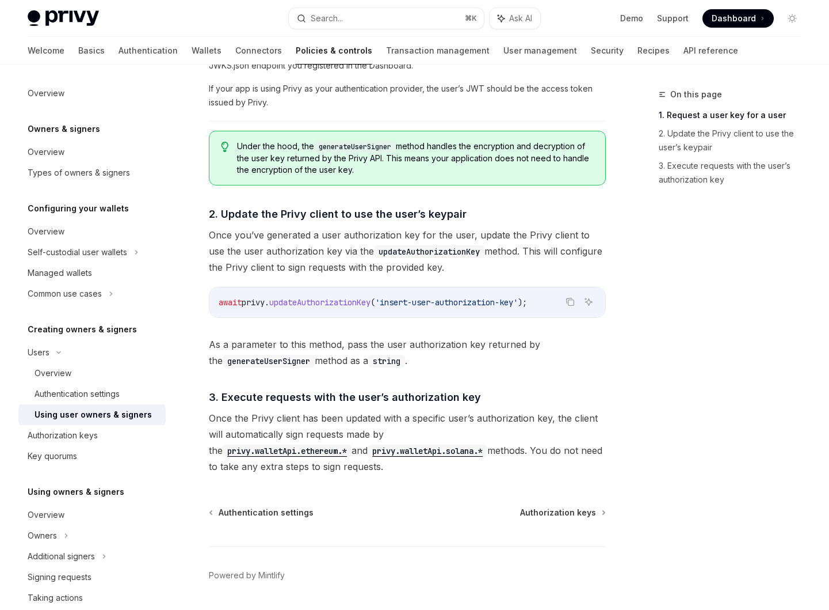
click at [352, 444] on code "privy.walletApi.ethereum.*" at bounding box center [287, 450] width 129 height 13
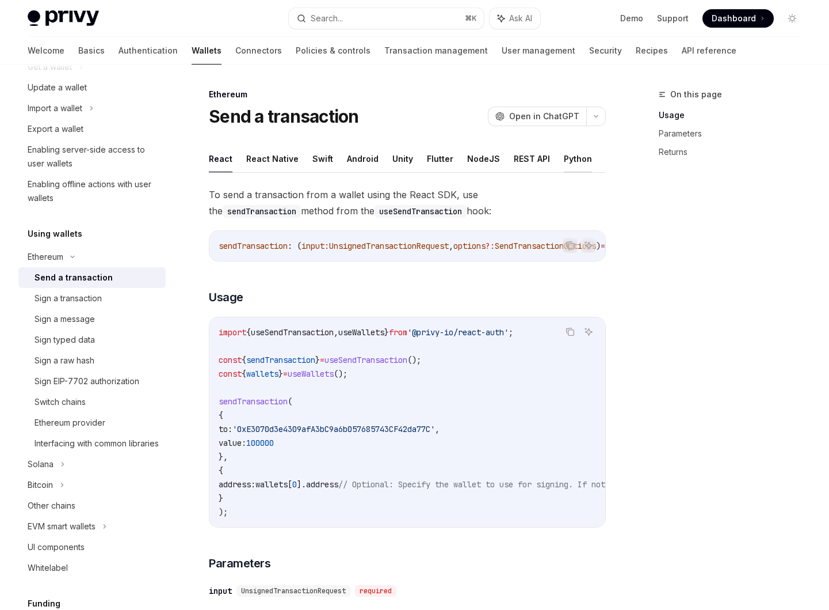
click at [564, 159] on button "Python" at bounding box center [578, 158] width 28 height 27
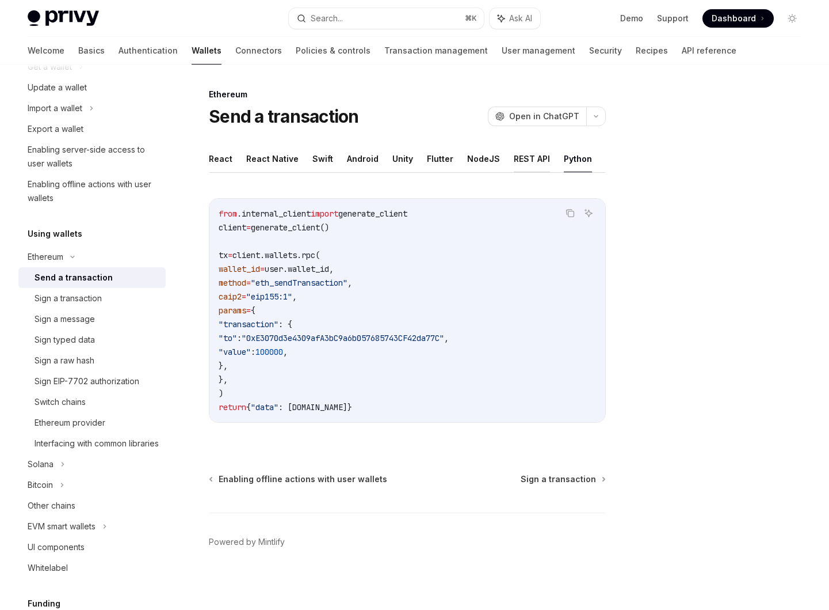
click at [538, 149] on button "REST API" at bounding box center [532, 158] width 36 height 27
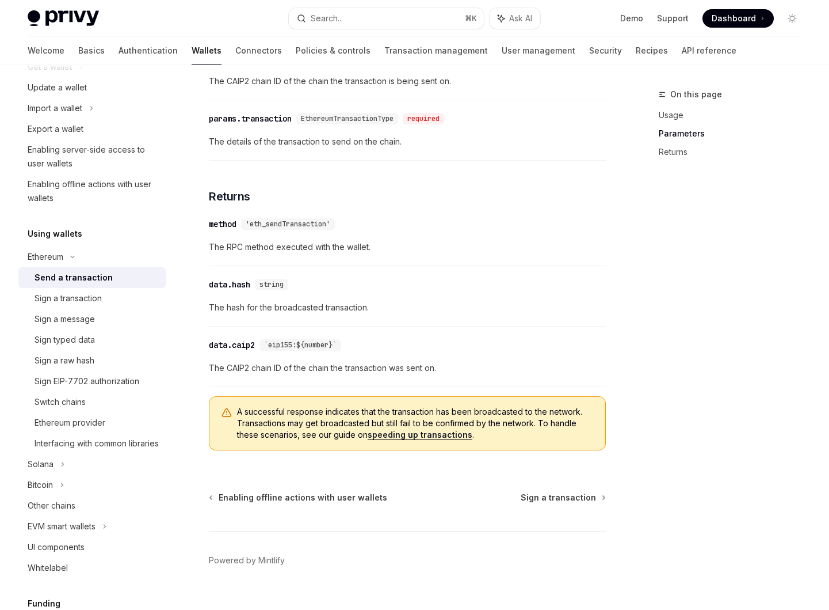
scroll to position [839, 0]
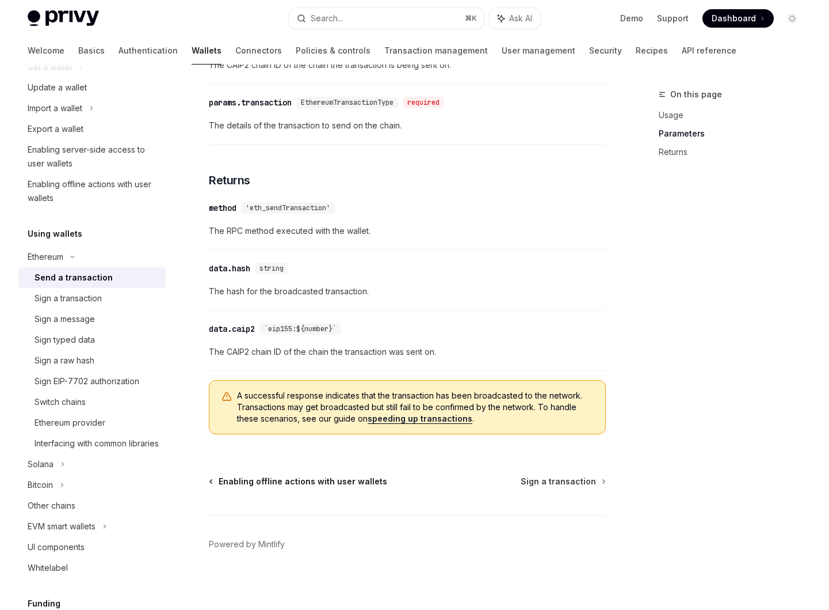
click at [330, 487] on span "Enabling offline actions with user wallets" at bounding box center [303, 481] width 169 height 12
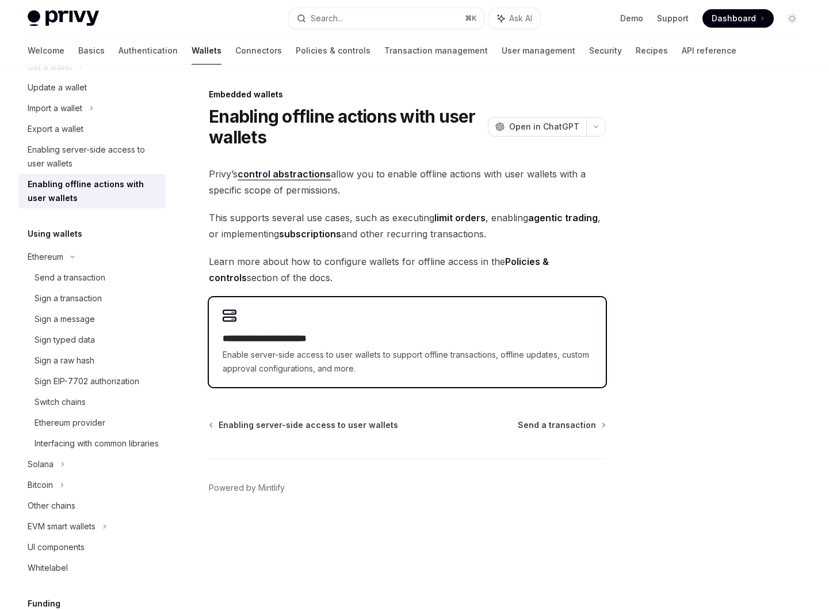
click at [302, 332] on h2 "**********" at bounding box center [408, 339] width 370 height 14
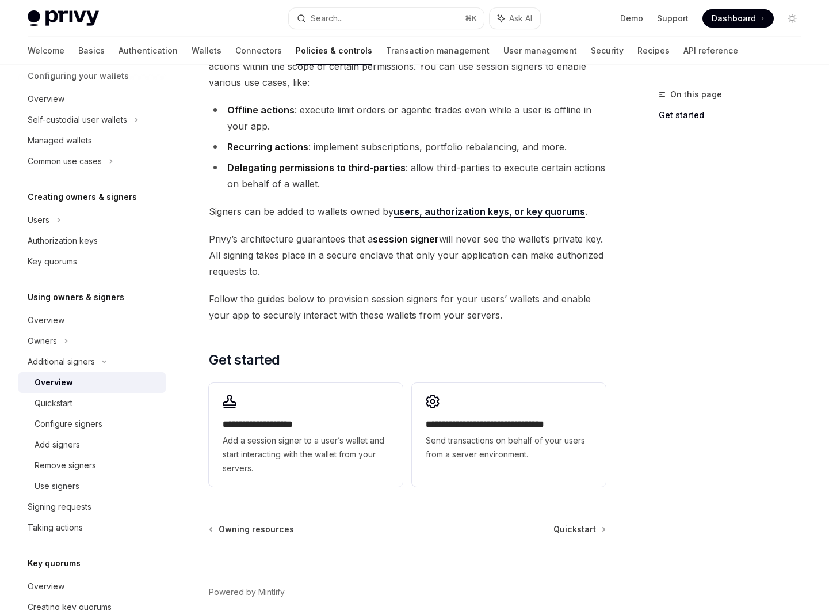
scroll to position [108, 0]
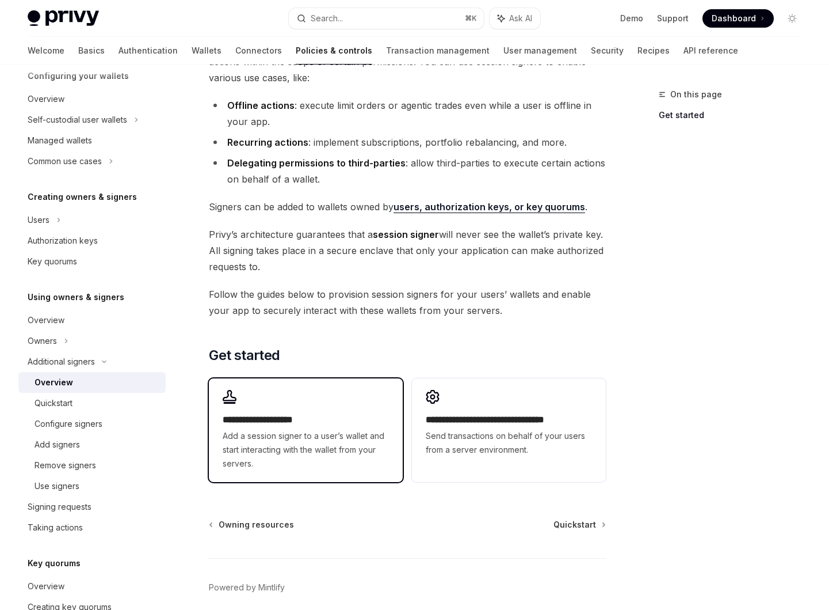
click at [305, 386] on div "**********" at bounding box center [306, 430] width 194 height 104
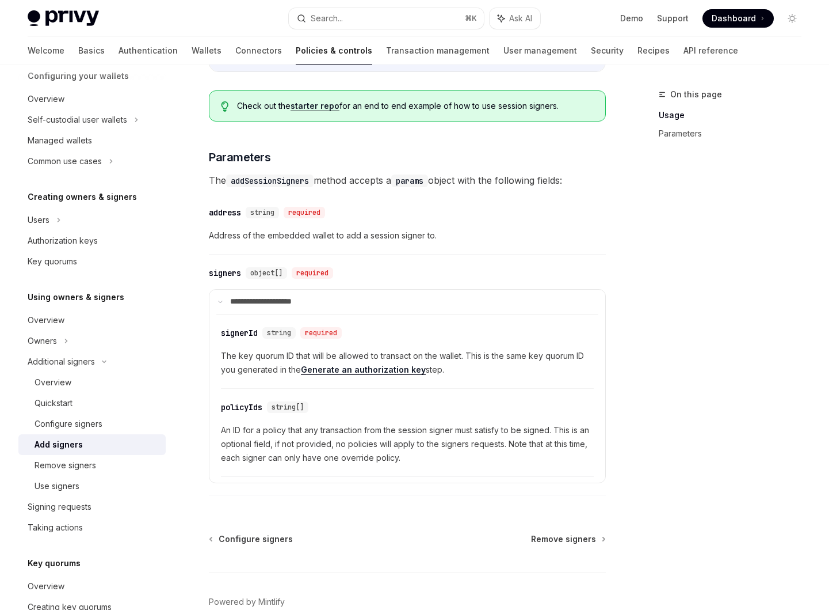
scroll to position [371, 0]
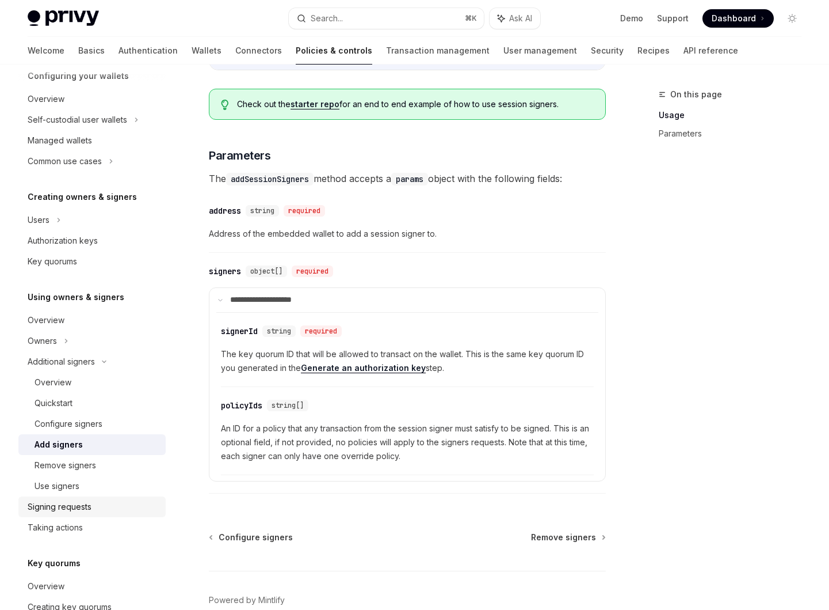
click at [86, 500] on div "Signing requests" at bounding box center [60, 507] width 64 height 14
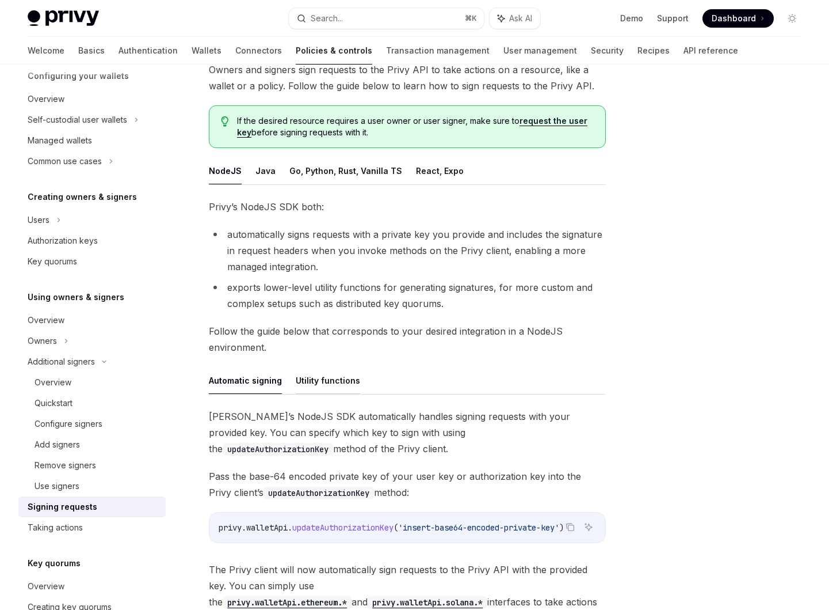
click at [314, 379] on button "Utility functions" at bounding box center [328, 380] width 64 height 27
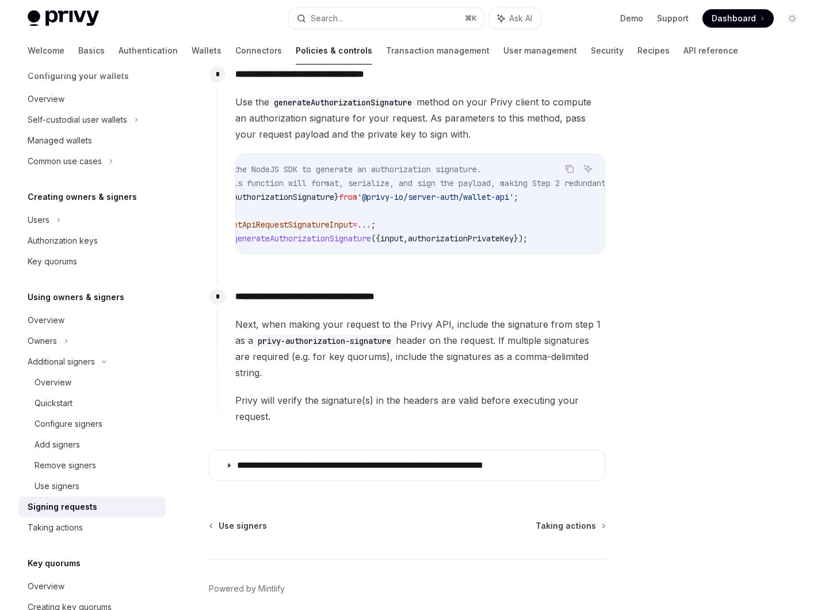
scroll to position [589, 0]
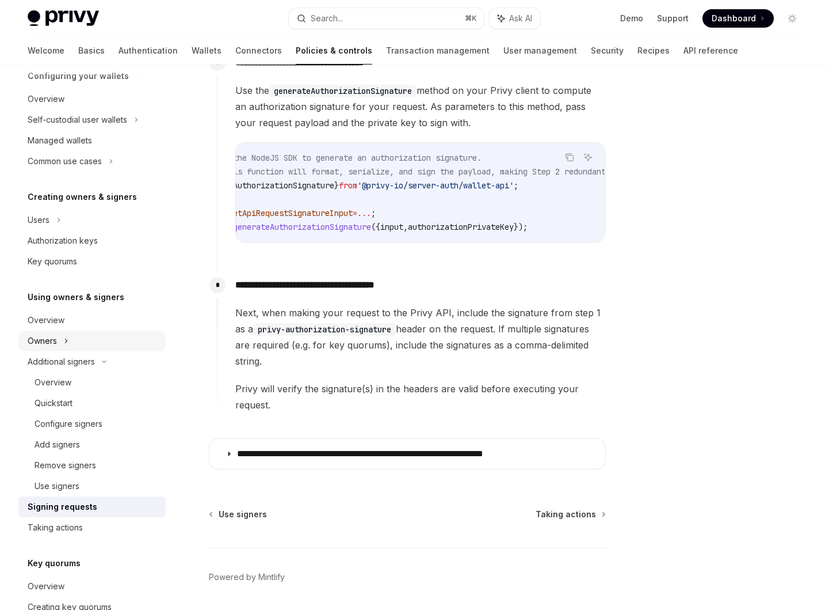
click at [124, 130] on div "Owners" at bounding box center [91, 119] width 147 height 21
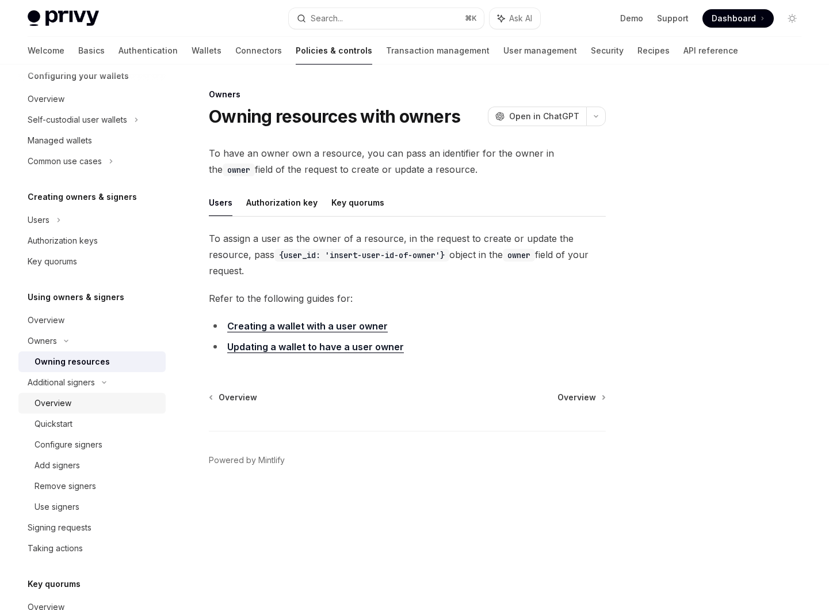
click at [112, 409] on div "Overview" at bounding box center [97, 403] width 124 height 14
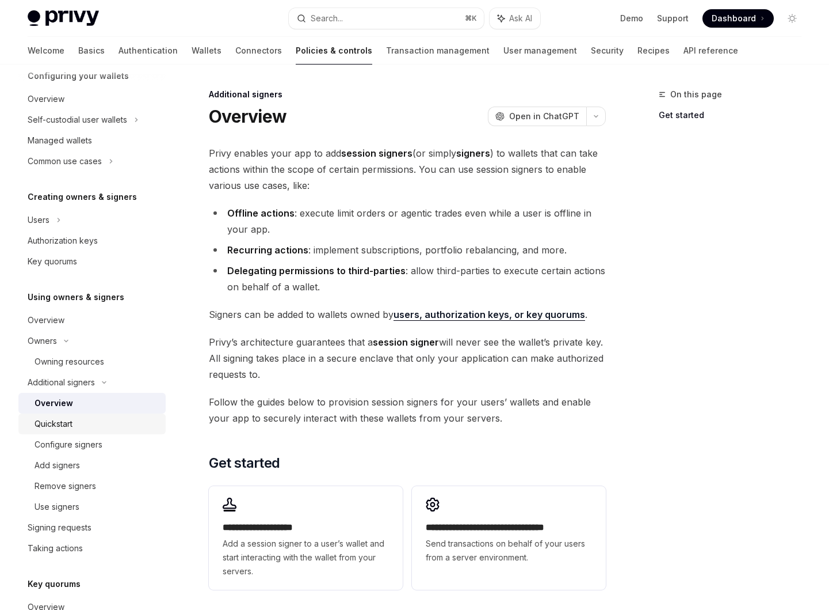
click at [111, 423] on div "Quickstart" at bounding box center [97, 424] width 124 height 14
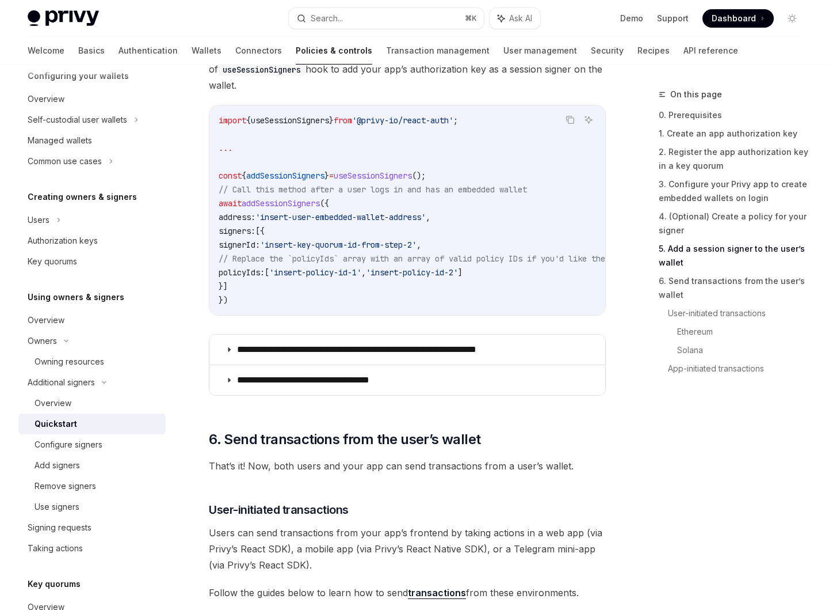
scroll to position [2012, 0]
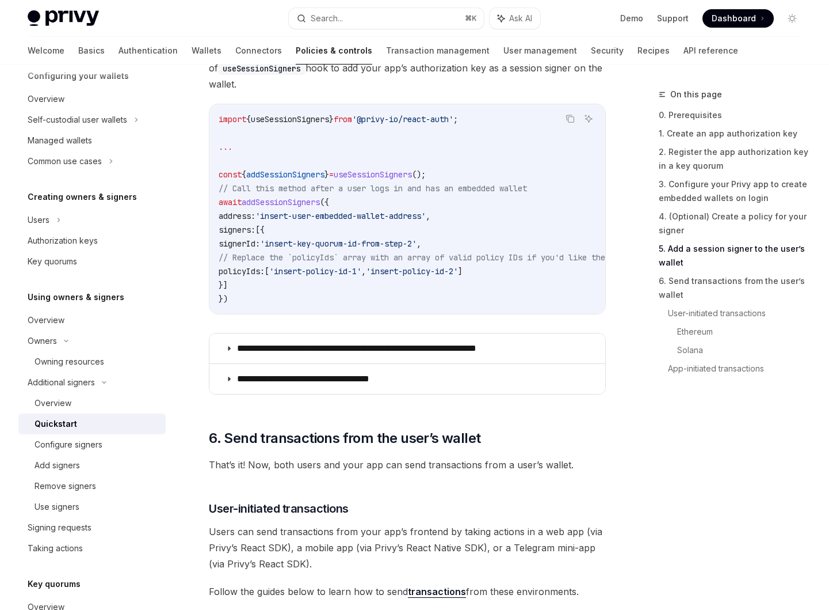
click at [305, 267] on div "**********" at bounding box center [407, 222] width 397 height 357
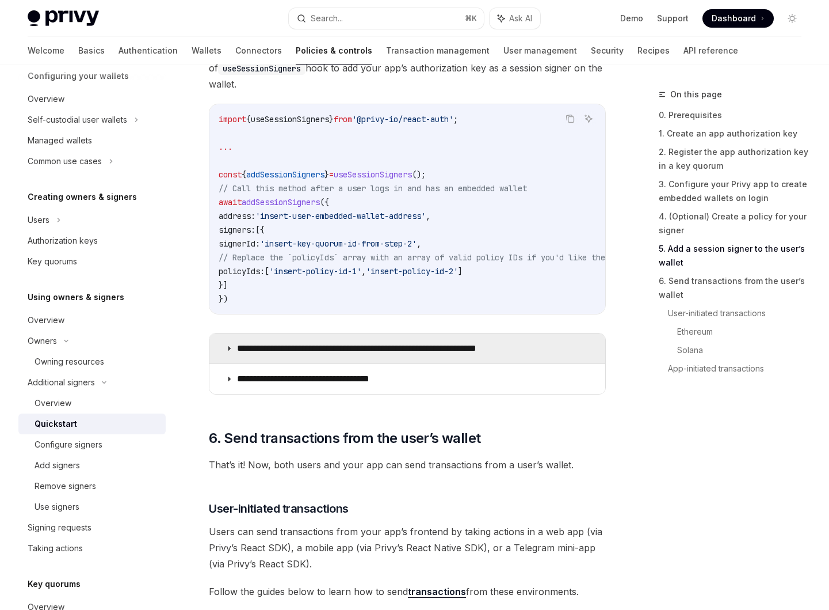
click at [302, 342] on p "**********" at bounding box center [385, 348] width 296 height 12
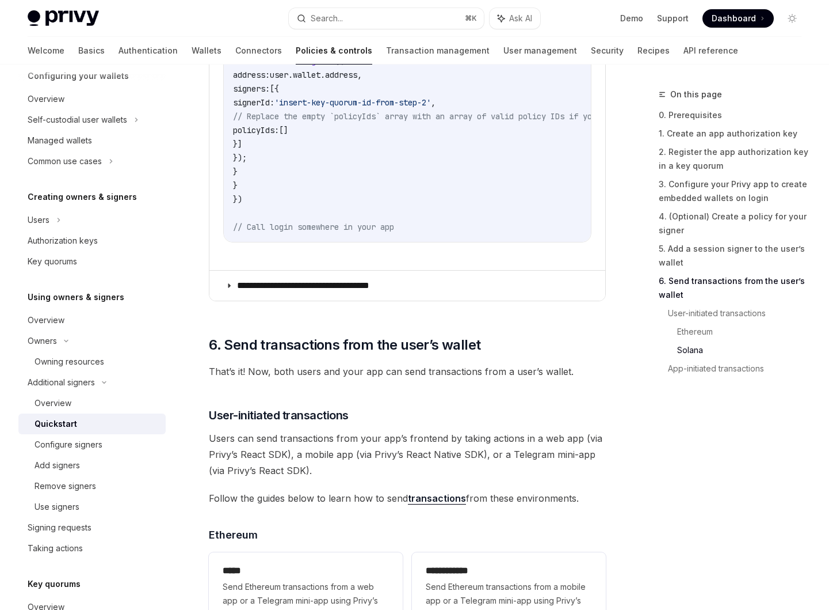
scroll to position [2691, 0]
click at [418, 492] on link "transactions" at bounding box center [437, 498] width 58 height 12
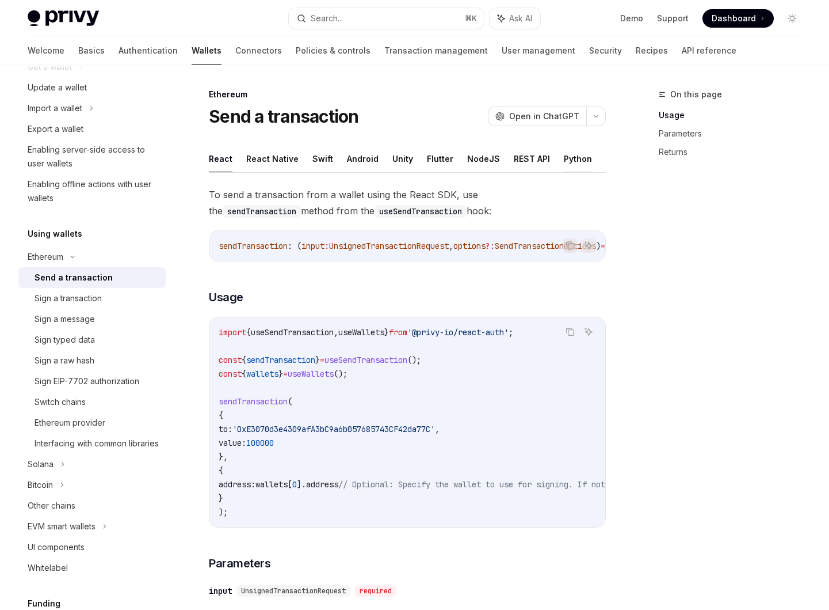
click at [565, 157] on button "Python" at bounding box center [578, 158] width 28 height 27
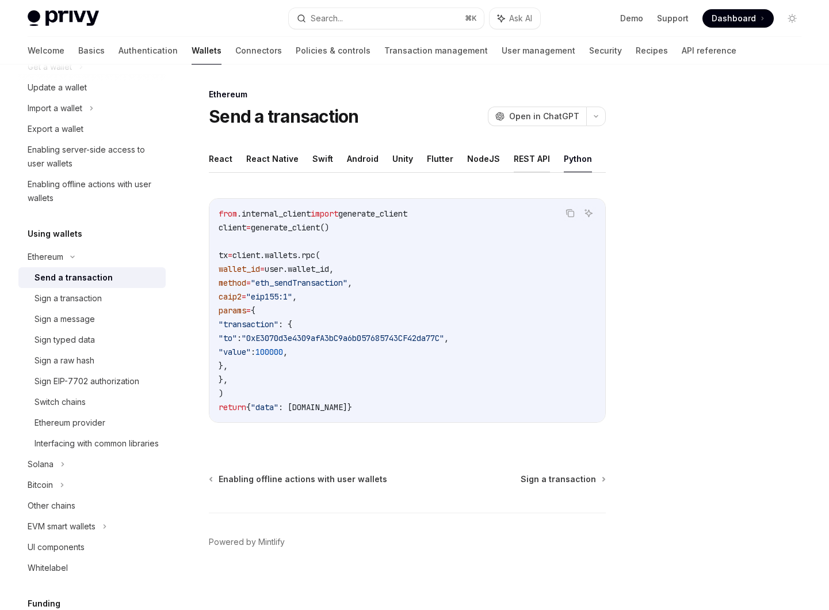
click at [514, 161] on button "REST API" at bounding box center [532, 158] width 36 height 27
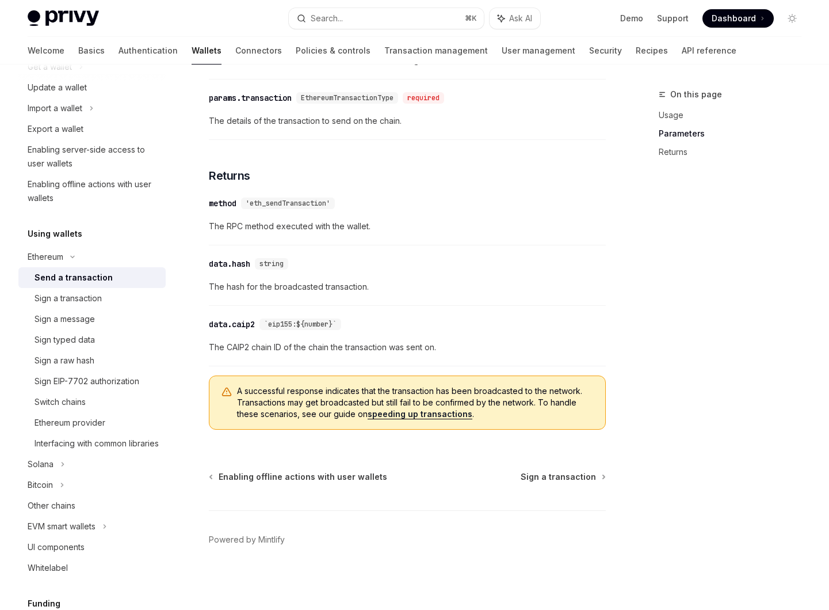
scroll to position [859, 0]
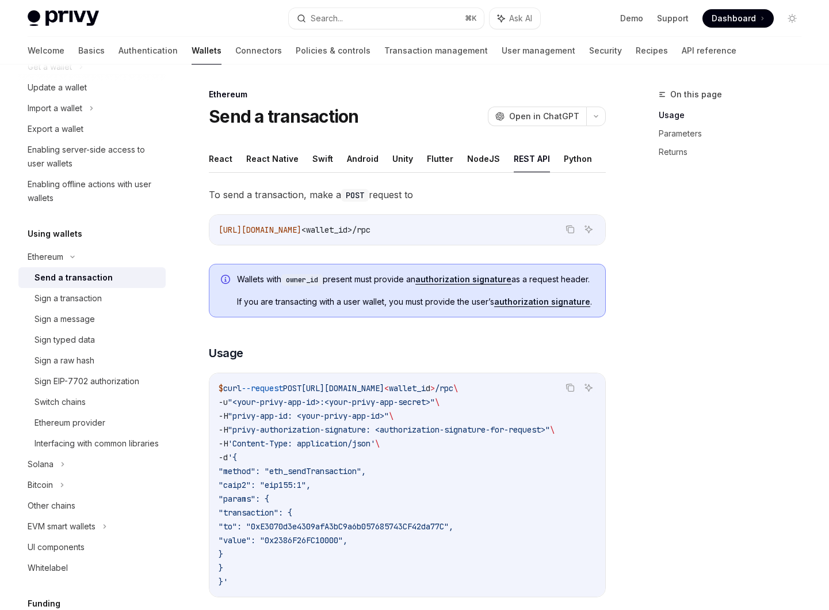
type textarea "*"
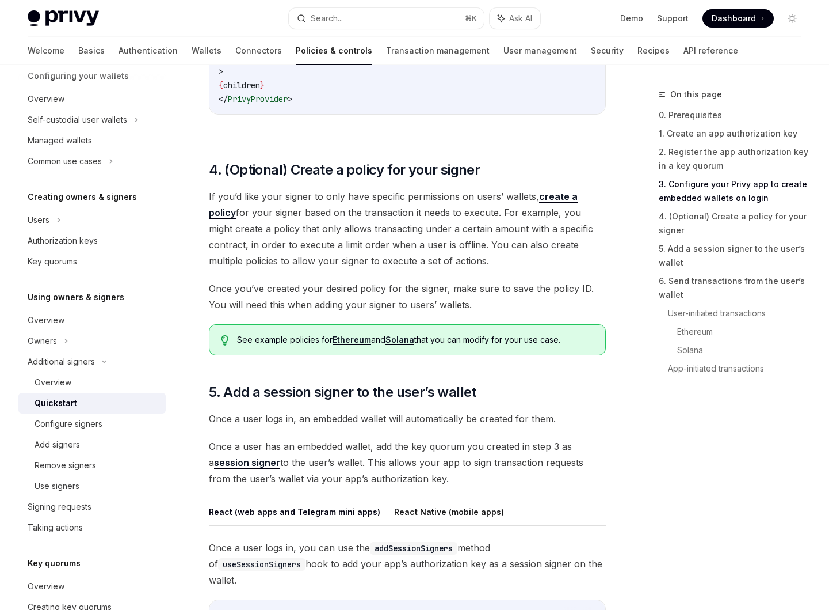
scroll to position [1512, 0]
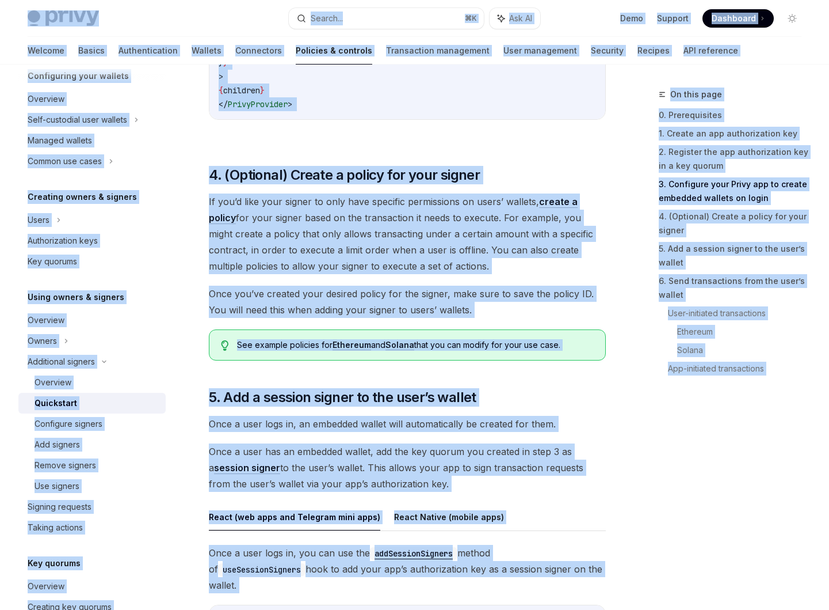
click at [292, 193] on span "If you’d like your signer to only have specific permissions on users’ wallets, …" at bounding box center [407, 233] width 397 height 81
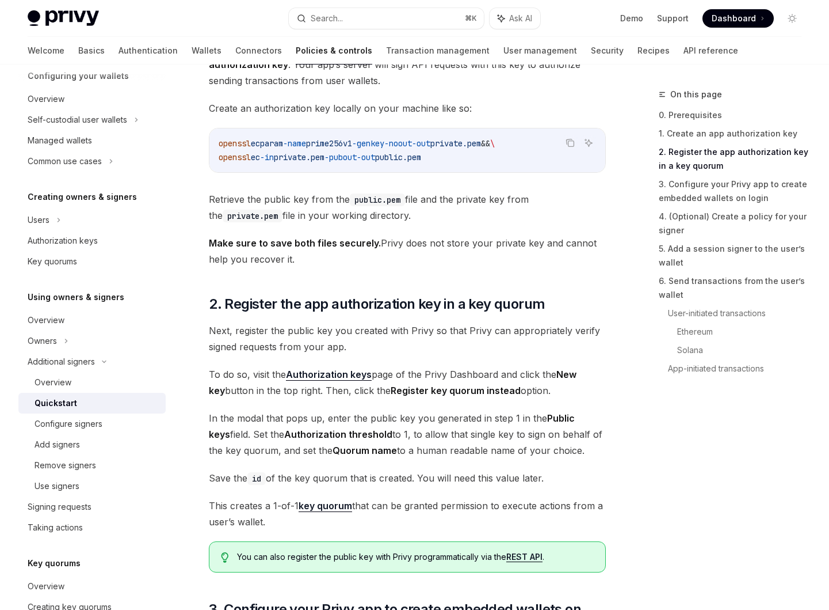
scroll to position [0, 0]
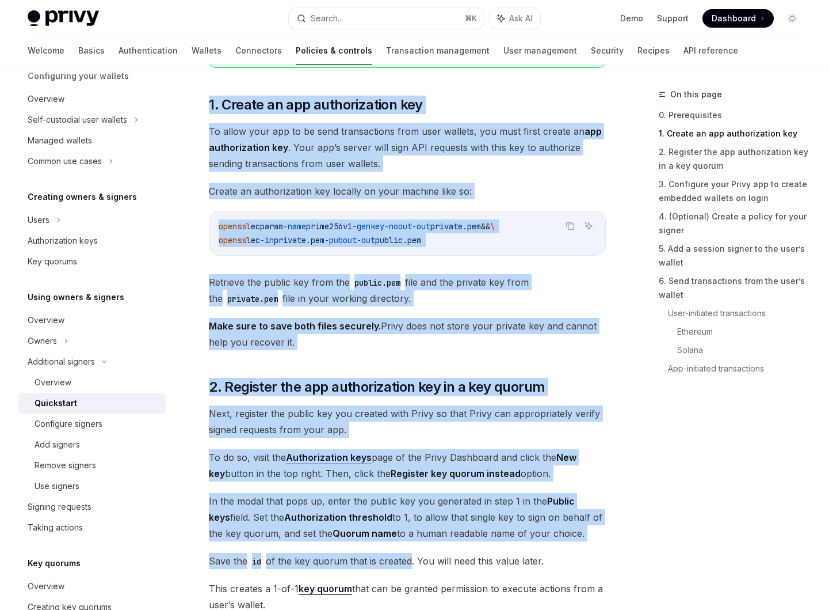
drag, startPoint x: 212, startPoint y: 90, endPoint x: 411, endPoint y: 535, distance: 487.8
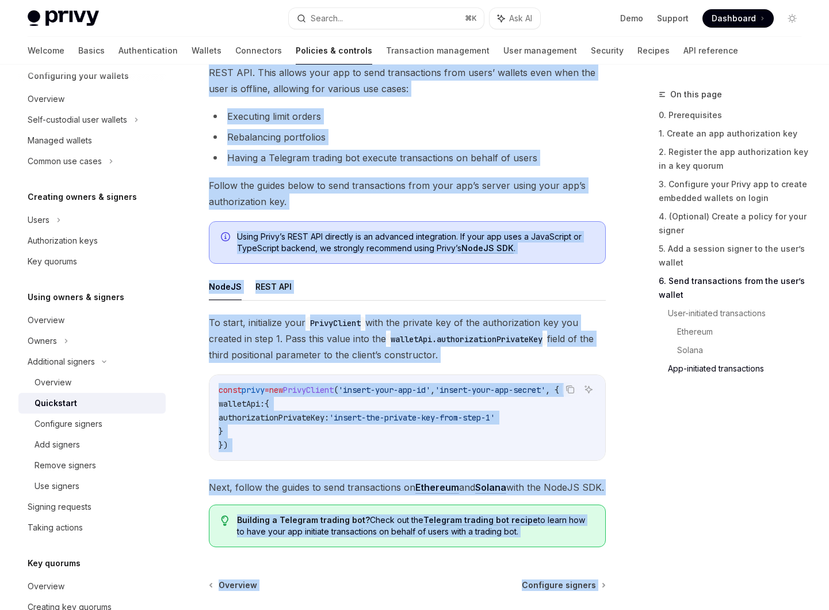
scroll to position [3539, 0]
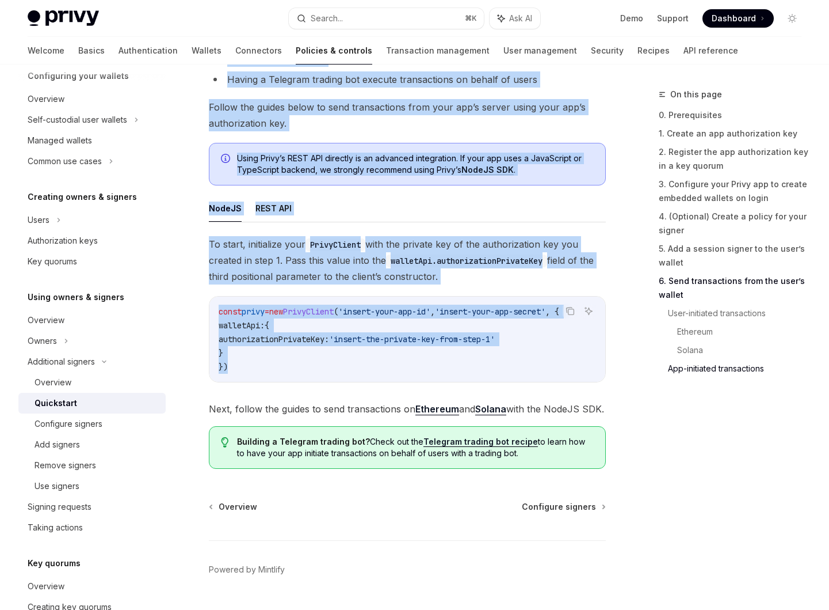
drag, startPoint x: 206, startPoint y: 94, endPoint x: 436, endPoint y: 328, distance: 328.1
copy div "Loremipsum dolorsi Ametcons adipi el seddoei te incidid utlaboreetdo MagnAA Eni…"
